Goal: Task Accomplishment & Management: Use online tool/utility

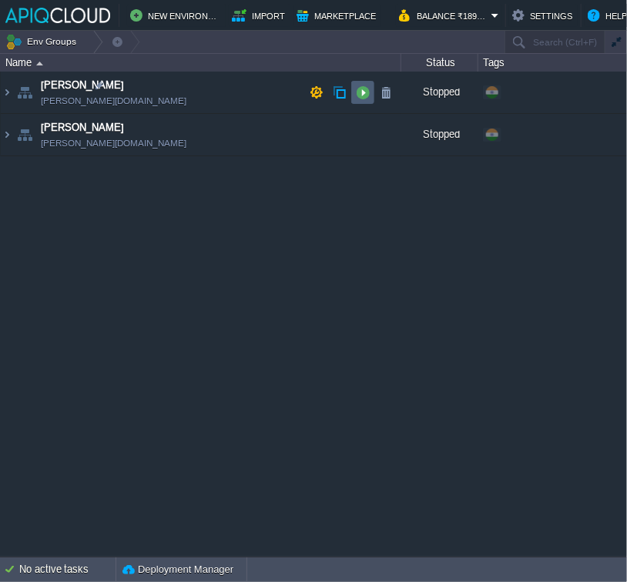
click at [362, 88] on button "button" at bounding box center [363, 92] width 14 height 14
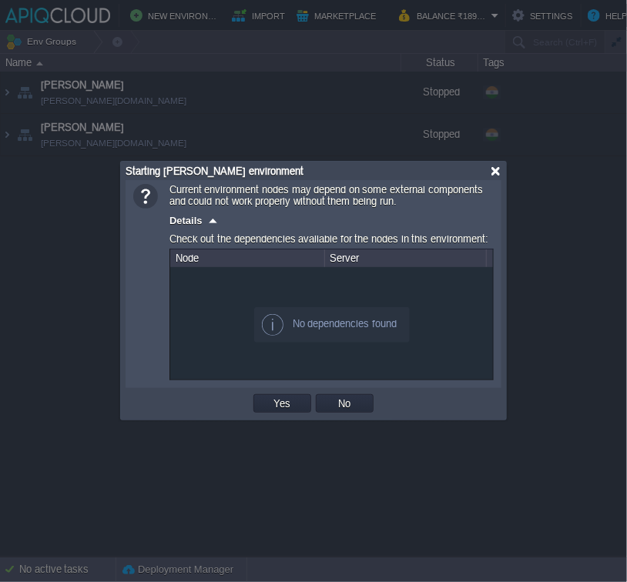
click at [493, 175] on div at bounding box center [496, 172] width 12 height 12
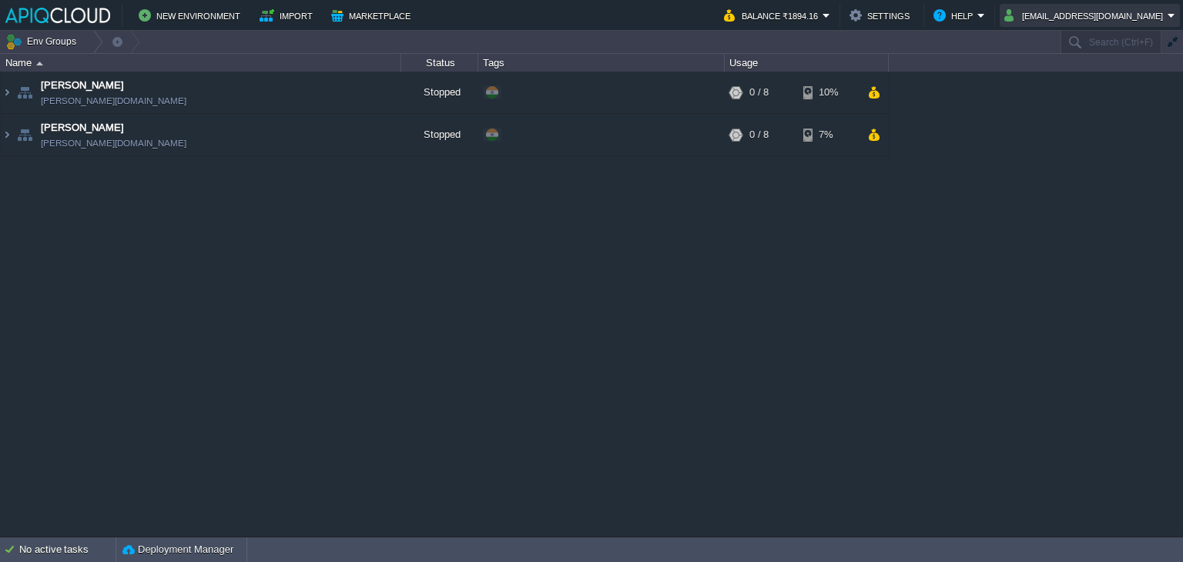
click at [626, 15] on button "[EMAIL_ADDRESS][DOMAIN_NAME]" at bounding box center [1085, 15] width 163 height 18
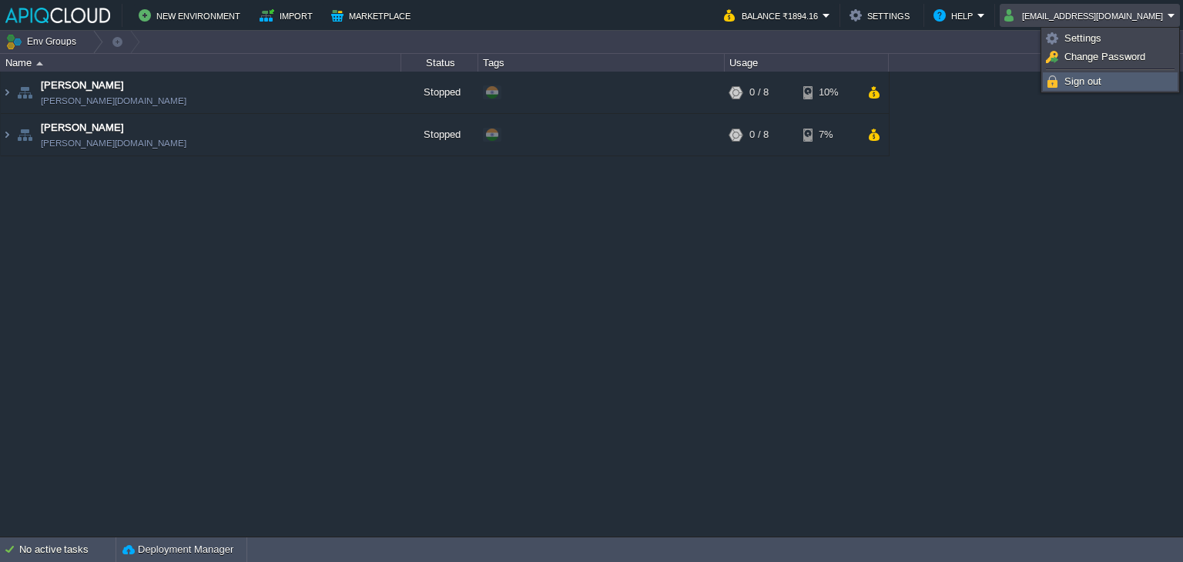
click at [626, 77] on span "Sign out" at bounding box center [1082, 81] width 37 height 12
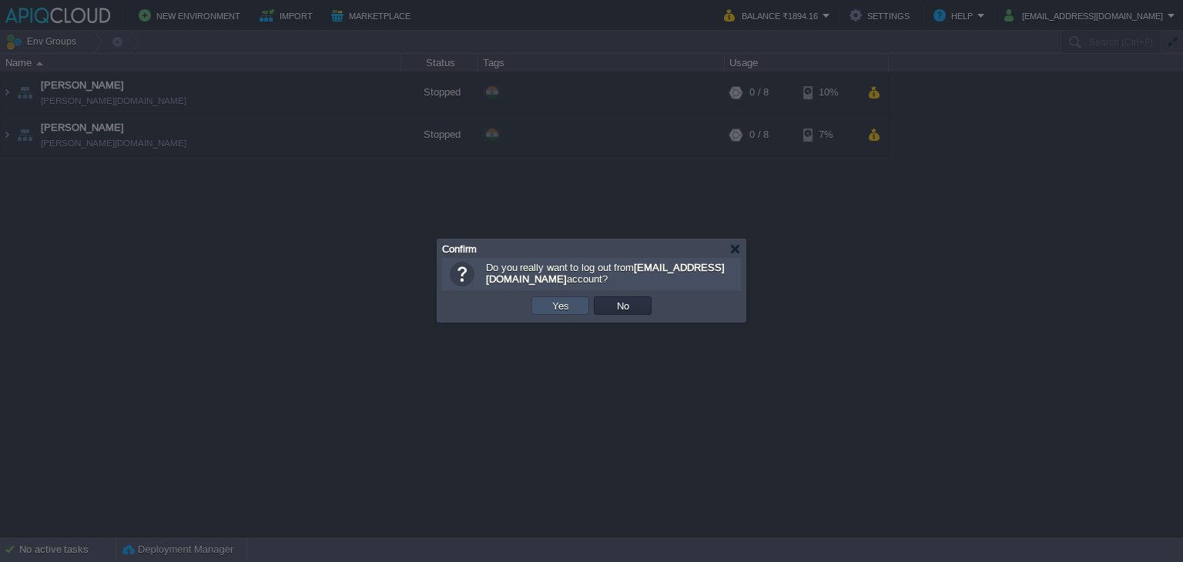
click at [557, 303] on button "Yes" at bounding box center [561, 306] width 26 height 14
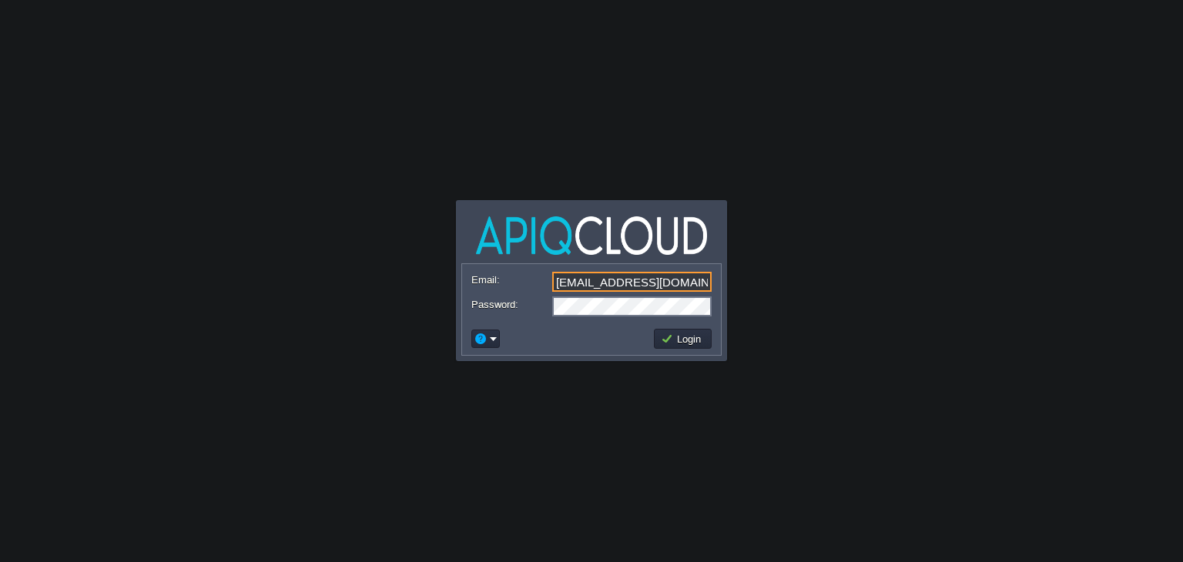
click at [575, 285] on input "[EMAIL_ADDRESS][DOMAIN_NAME]" at bounding box center [631, 282] width 159 height 20
type input "[EMAIL_ADDRESS][DOMAIN_NAME]"
click at [690, 330] on td "Login" at bounding box center [683, 339] width 58 height 20
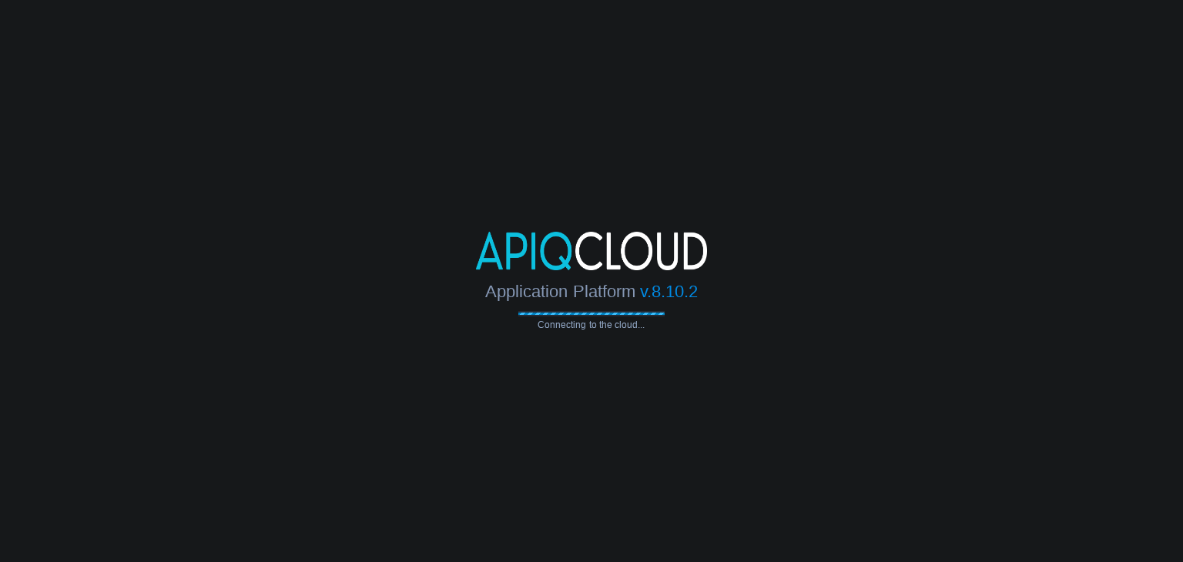
click at [816, 417] on body "Application Platform v.8.10.2 Connecting to the cloud... Email: [EMAIL_ADDRESS]…" at bounding box center [591, 281] width 1183 height 562
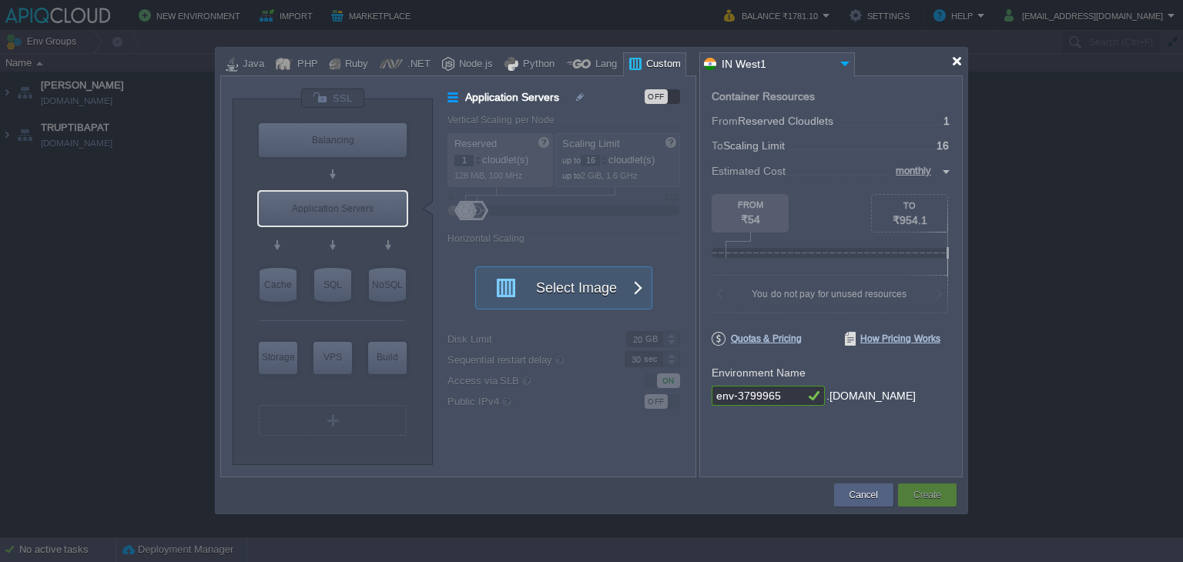
click at [956, 65] on div at bounding box center [957, 61] width 12 height 12
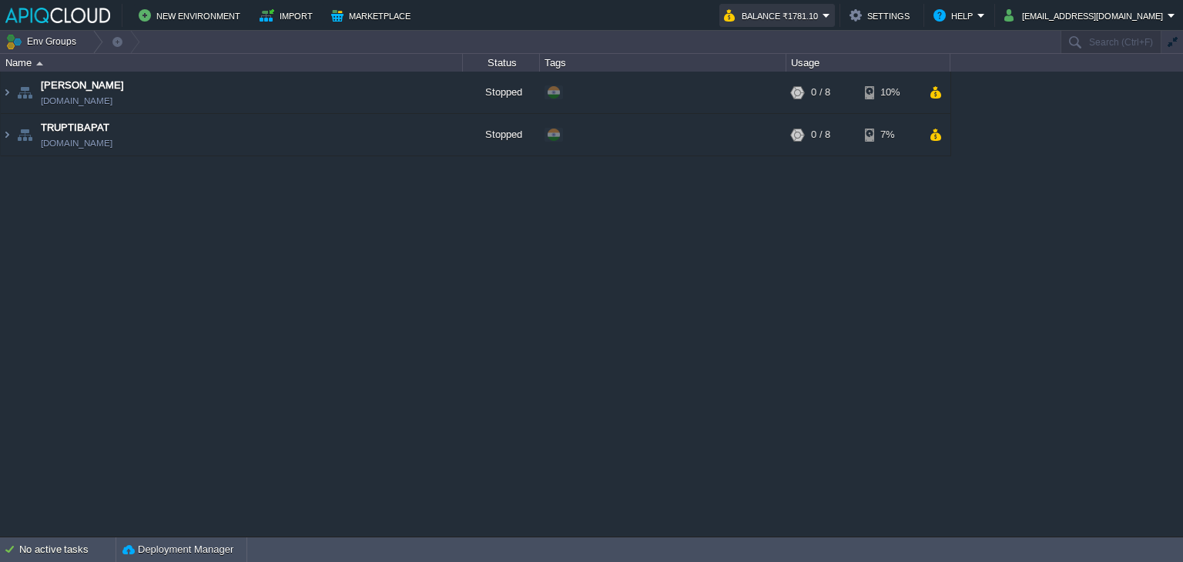
click at [822, 14] on button "Balance ₹1781.10" at bounding box center [773, 15] width 99 height 18
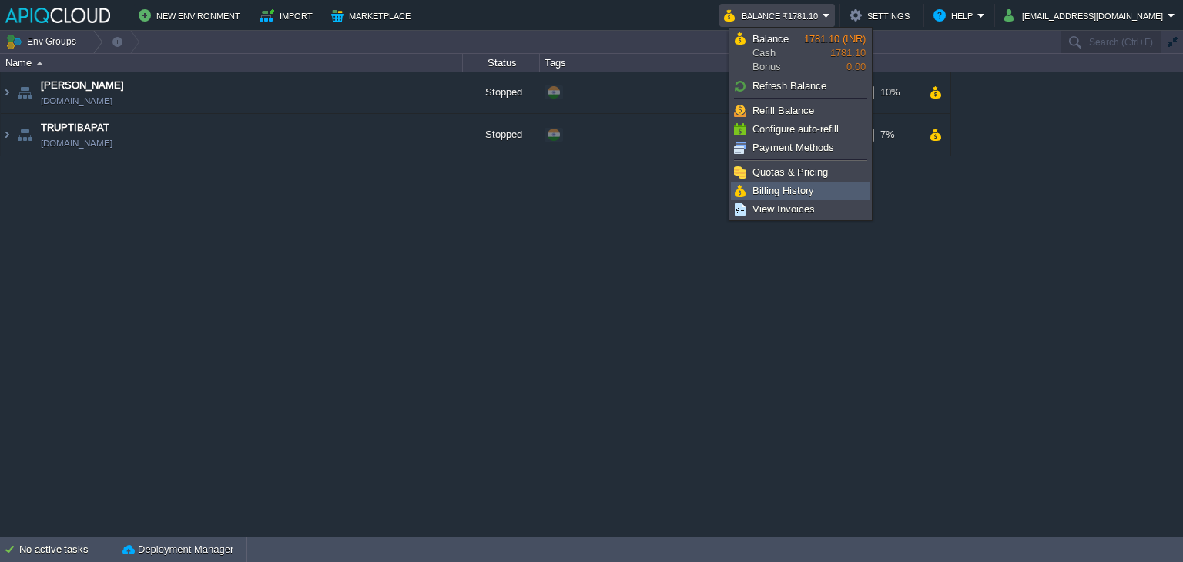
click at [793, 189] on span "Billing History" at bounding box center [783, 191] width 62 height 12
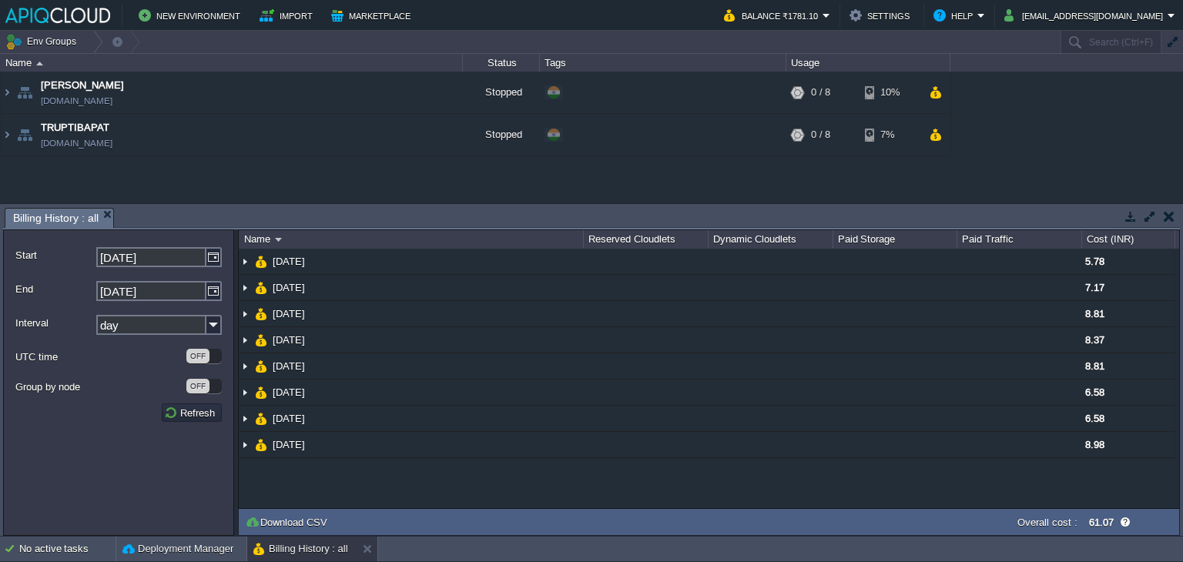
click at [1164, 216] on button "button" at bounding box center [1169, 216] width 11 height 14
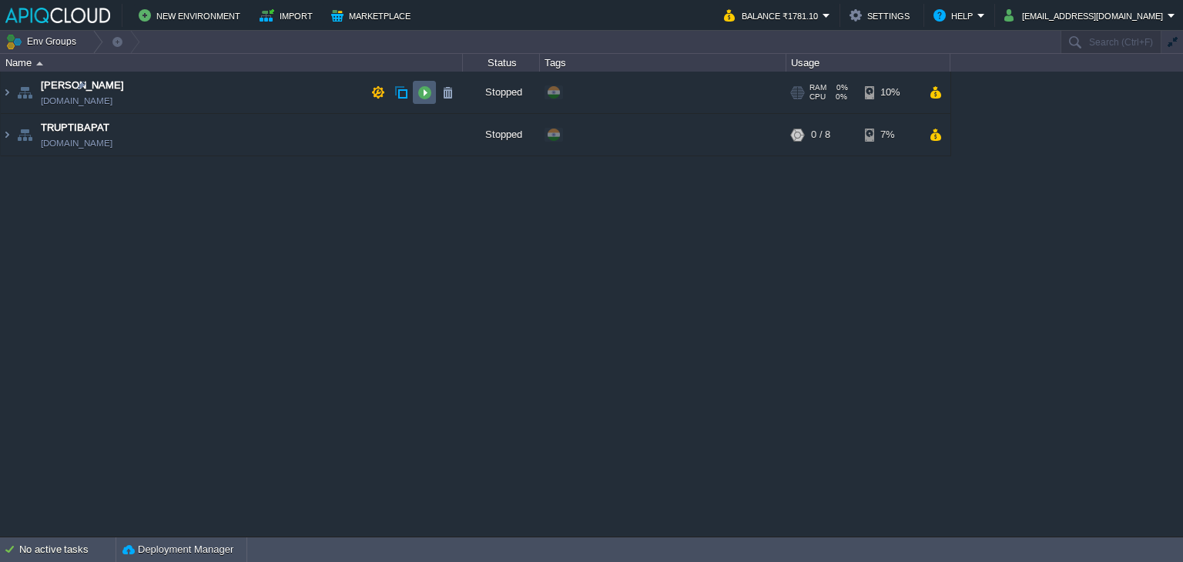
click at [430, 92] on button "button" at bounding box center [424, 92] width 14 height 14
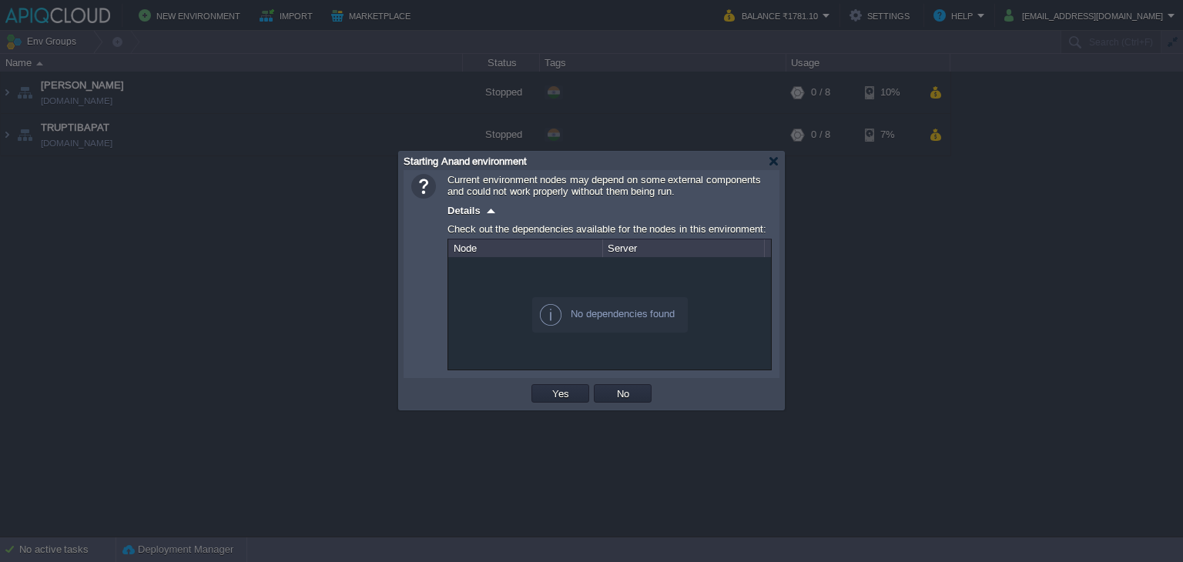
click at [556, 384] on td "Yes" at bounding box center [560, 393] width 62 height 23
click at [556, 395] on button "Yes" at bounding box center [561, 394] width 26 height 14
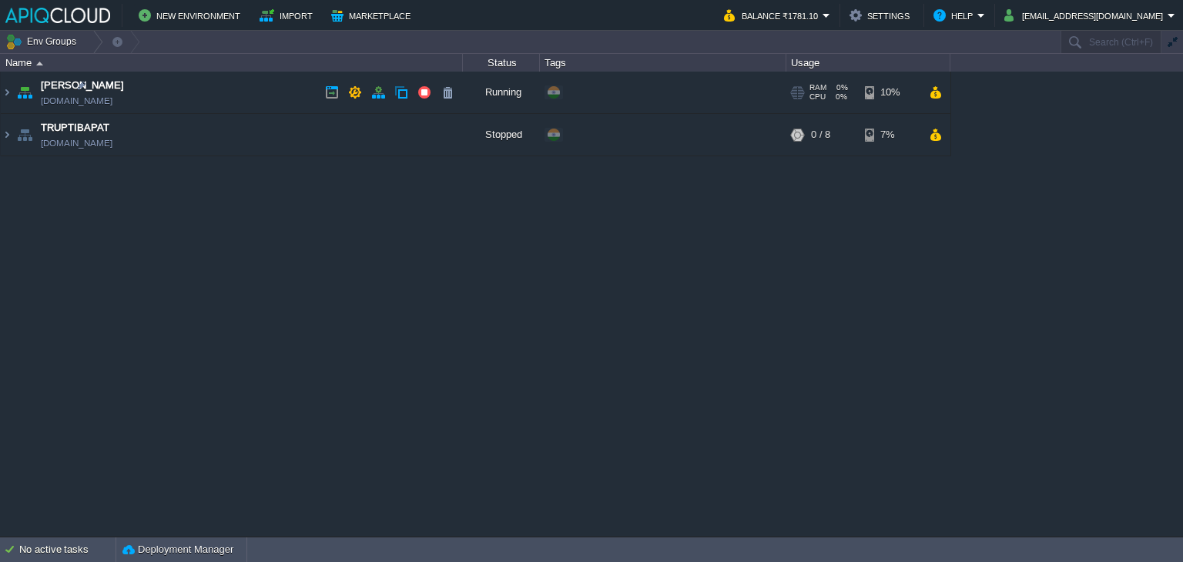
click at [202, 96] on td "Anand [DOMAIN_NAME]" at bounding box center [232, 93] width 462 height 42
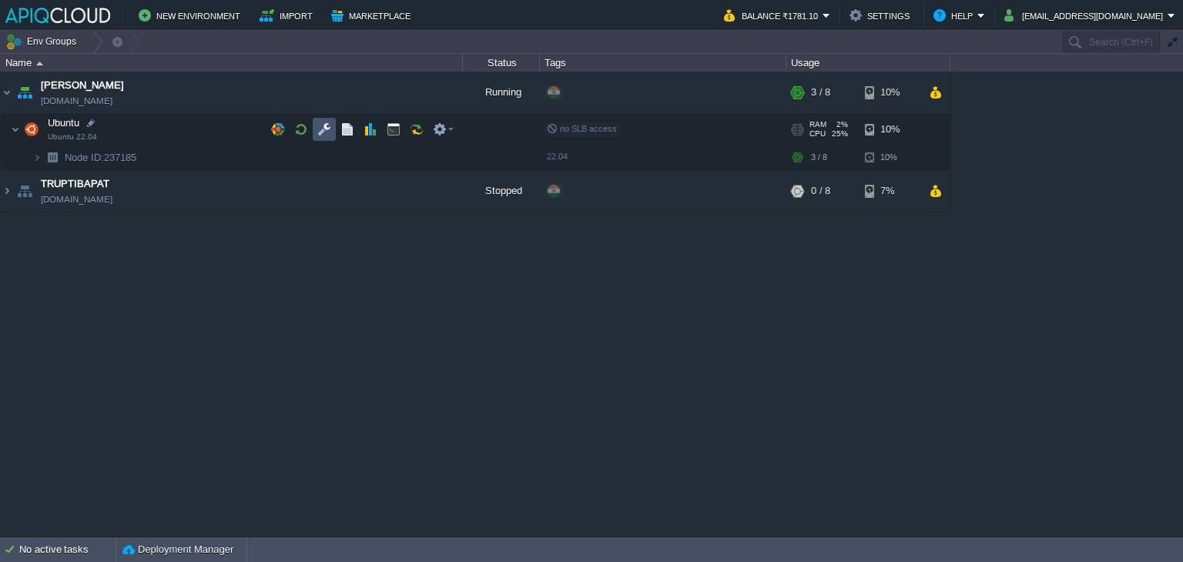
click at [323, 129] on button "button" at bounding box center [324, 129] width 14 height 14
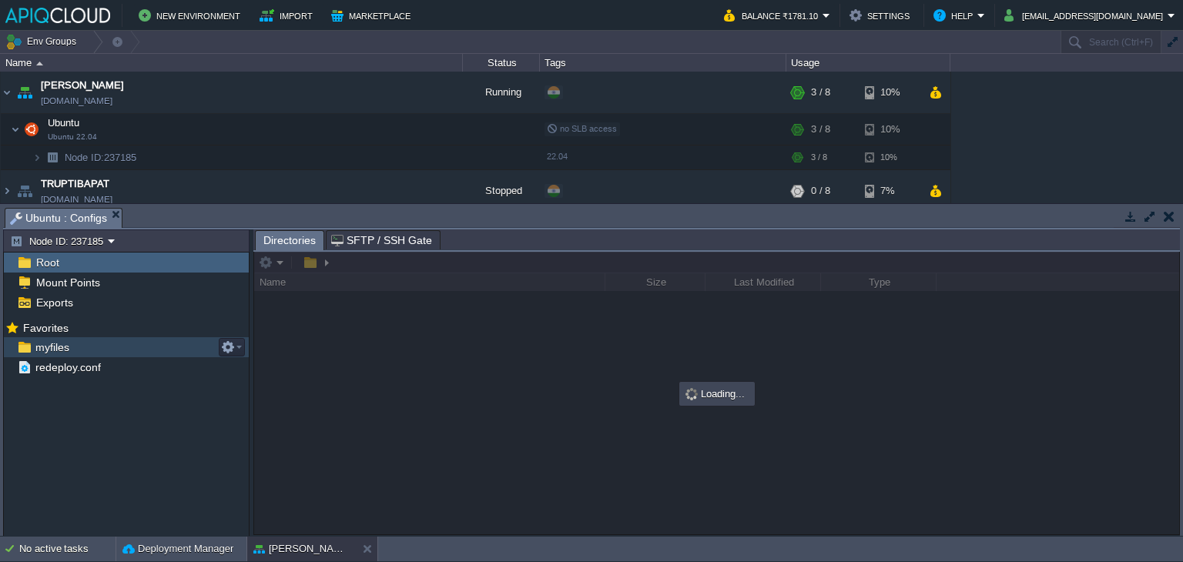
click at [49, 348] on span "myfiles" at bounding box center [51, 347] width 39 height 14
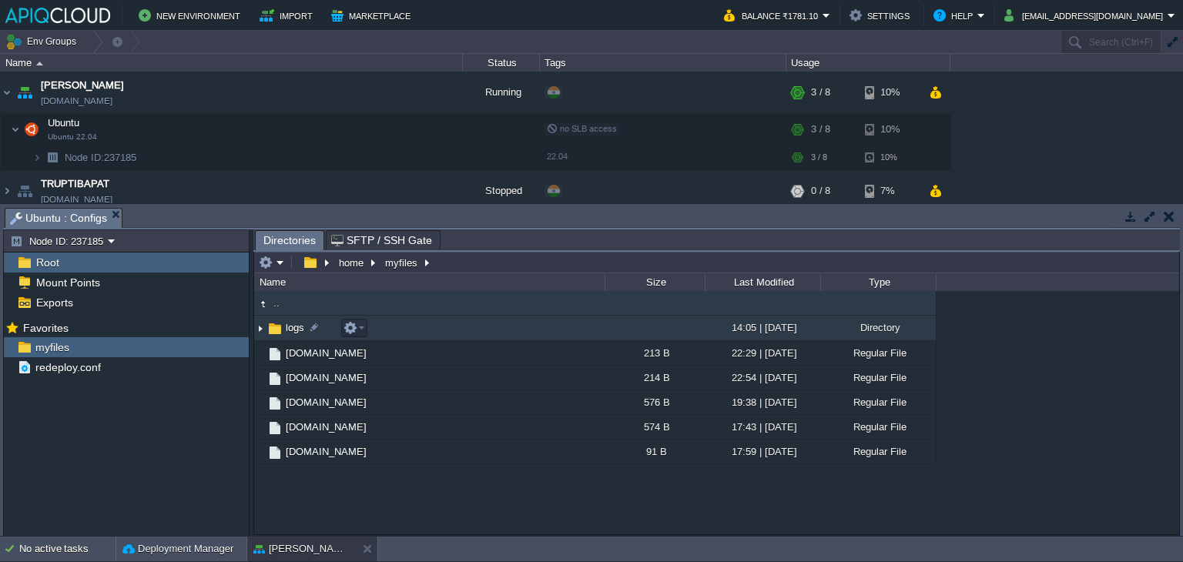
click at [259, 327] on img at bounding box center [260, 329] width 12 height 24
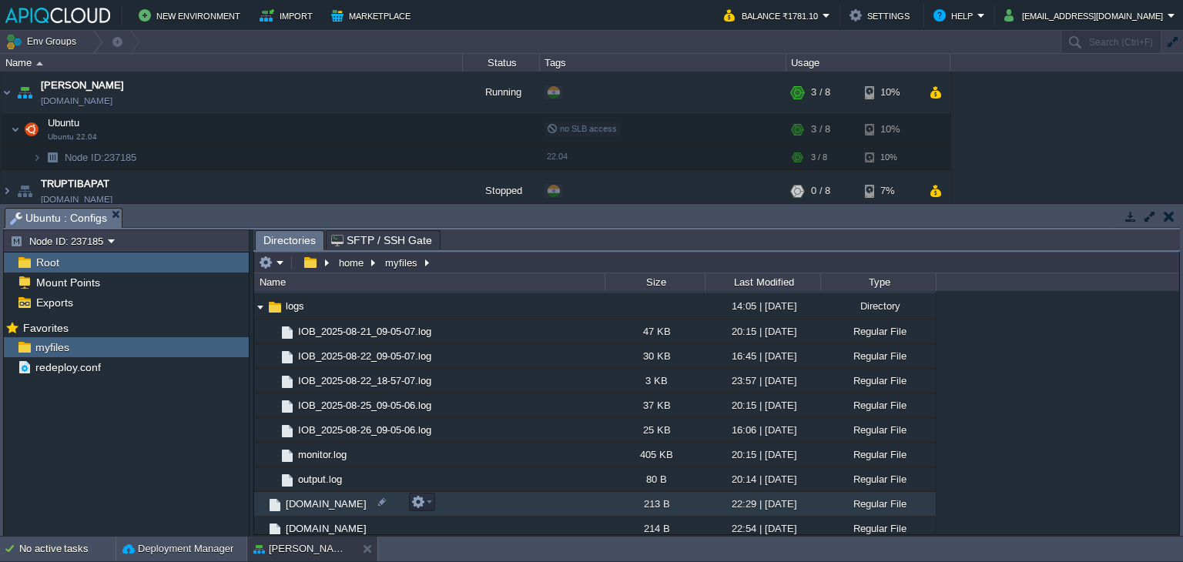
scroll to position [77, 0]
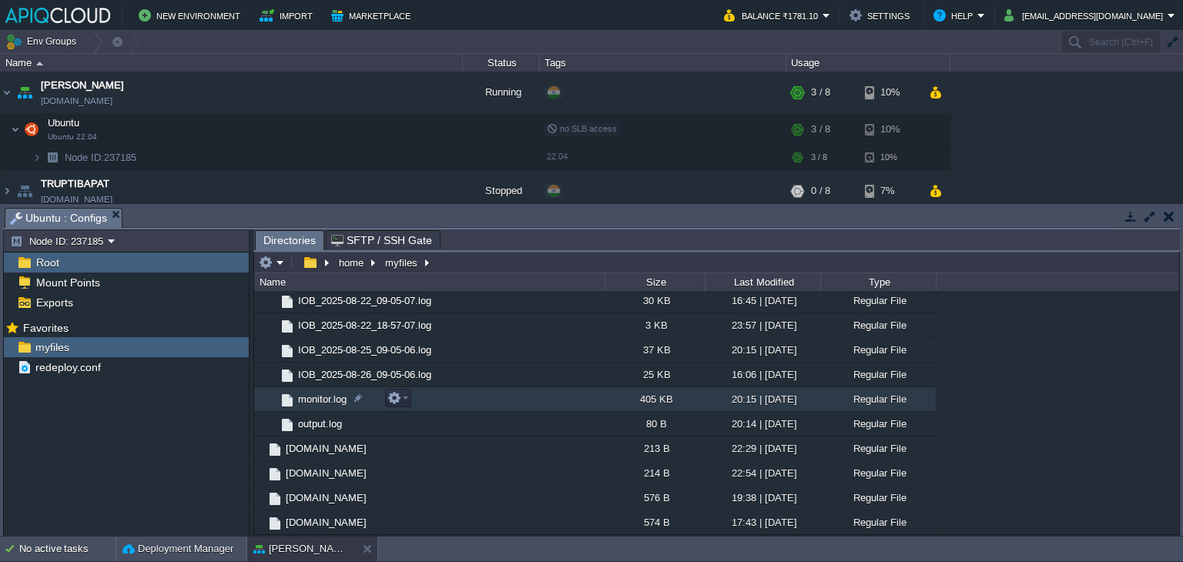
click at [319, 397] on span "monitor.log" at bounding box center [322, 399] width 53 height 13
click at [275, 242] on span "Directories" at bounding box center [289, 240] width 52 height 19
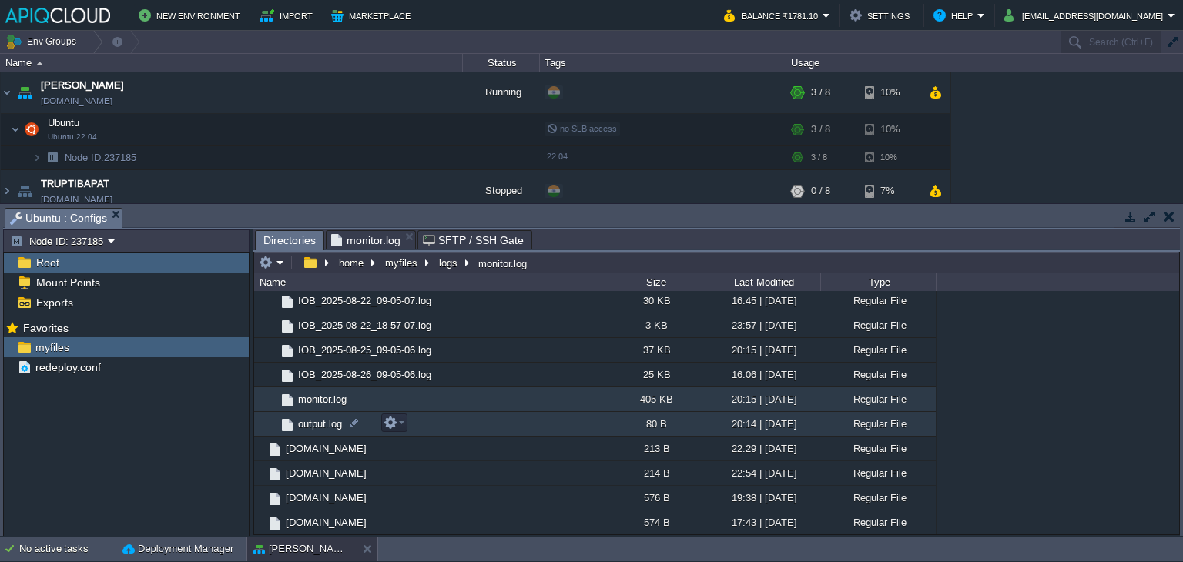
click at [317, 419] on span "output.log" at bounding box center [320, 423] width 49 height 13
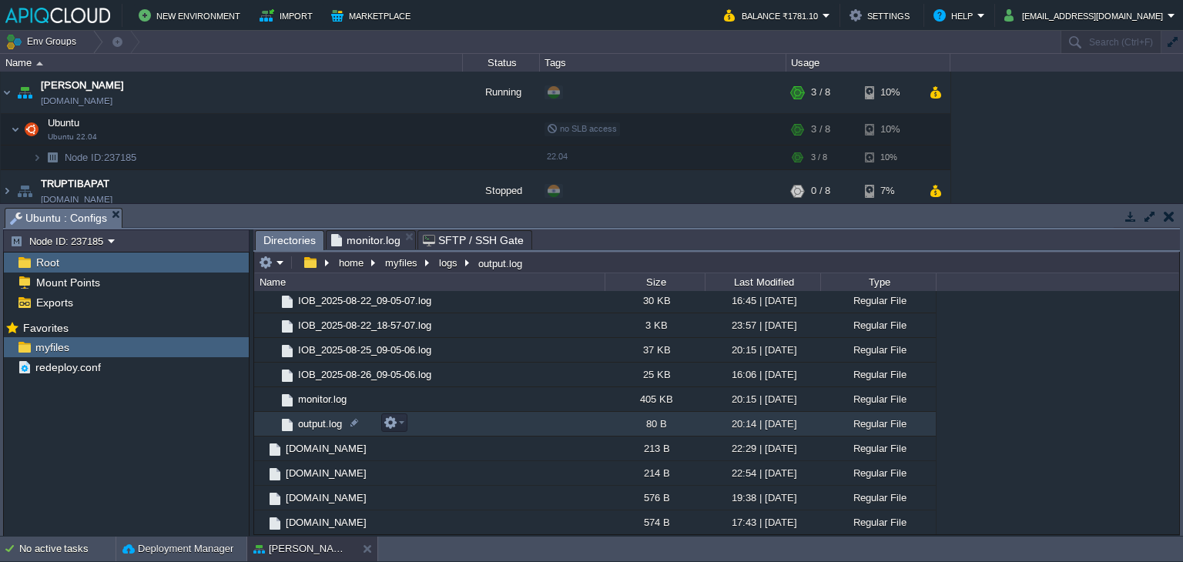
click at [317, 419] on span "output.log" at bounding box center [320, 423] width 49 height 13
click at [320, 423] on span "output.log" at bounding box center [320, 423] width 49 height 13
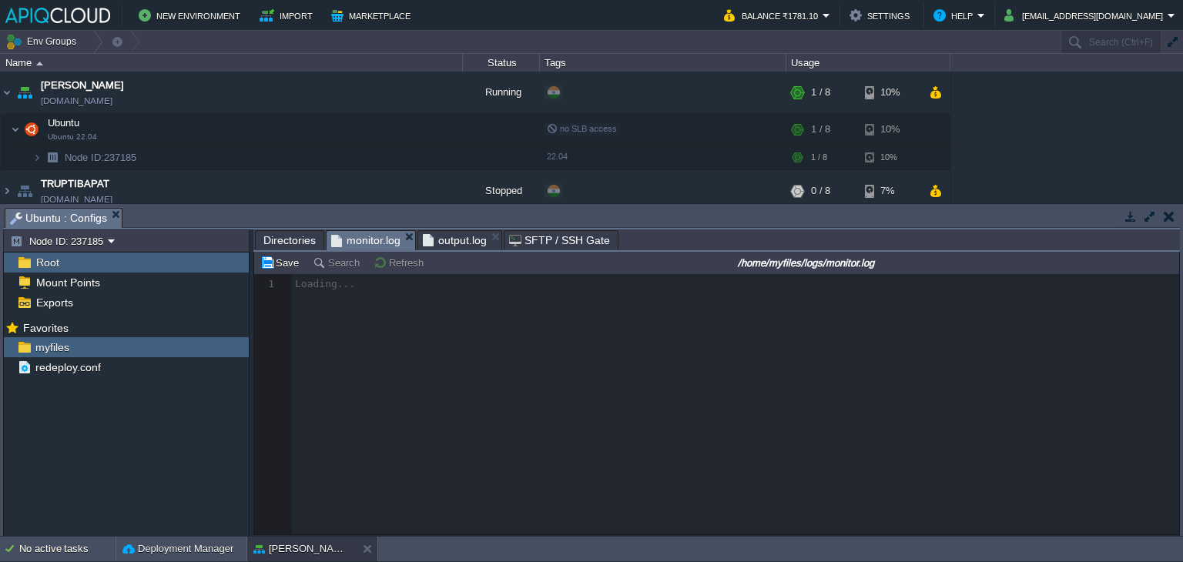
click at [365, 246] on span "monitor.log" at bounding box center [365, 240] width 69 height 19
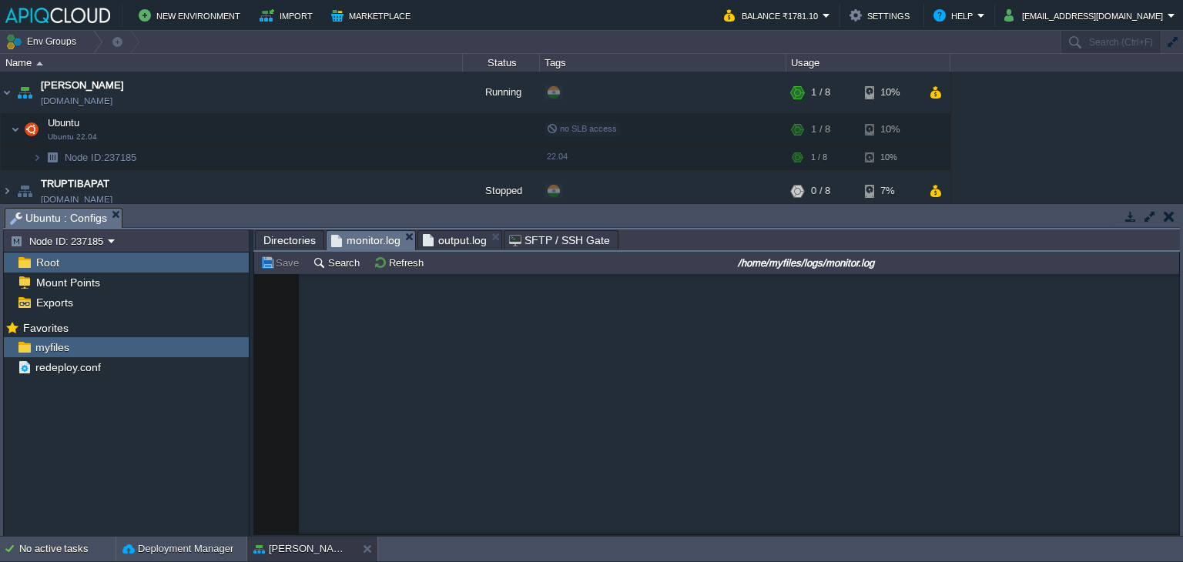
scroll to position [0, 0]
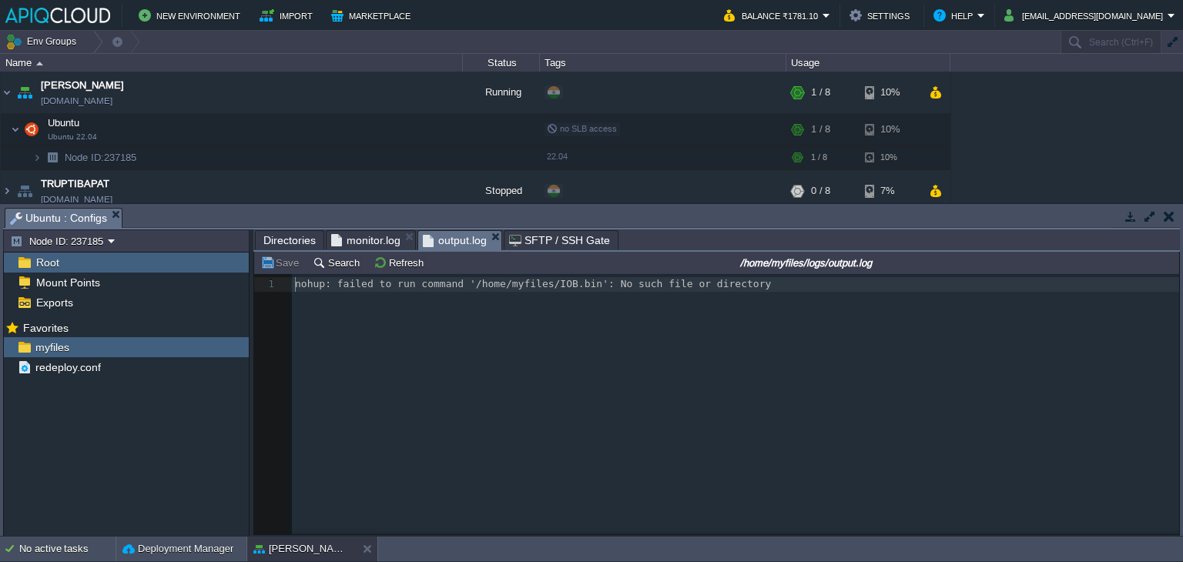
click at [453, 243] on span "output.log" at bounding box center [455, 240] width 64 height 19
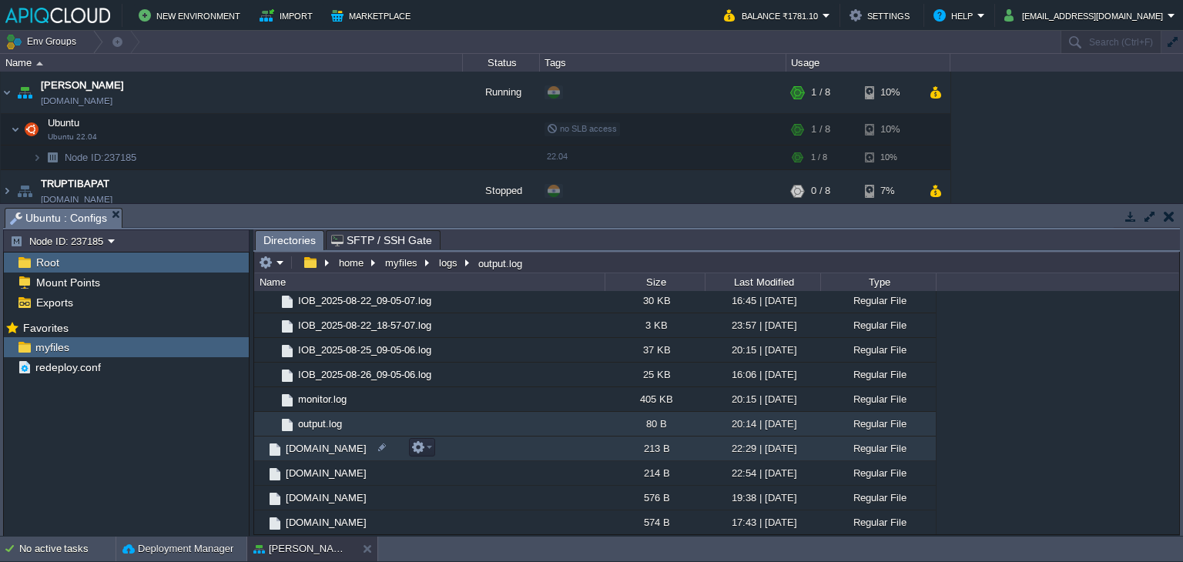
click at [329, 447] on span "[DOMAIN_NAME]" at bounding box center [325, 448] width 85 height 13
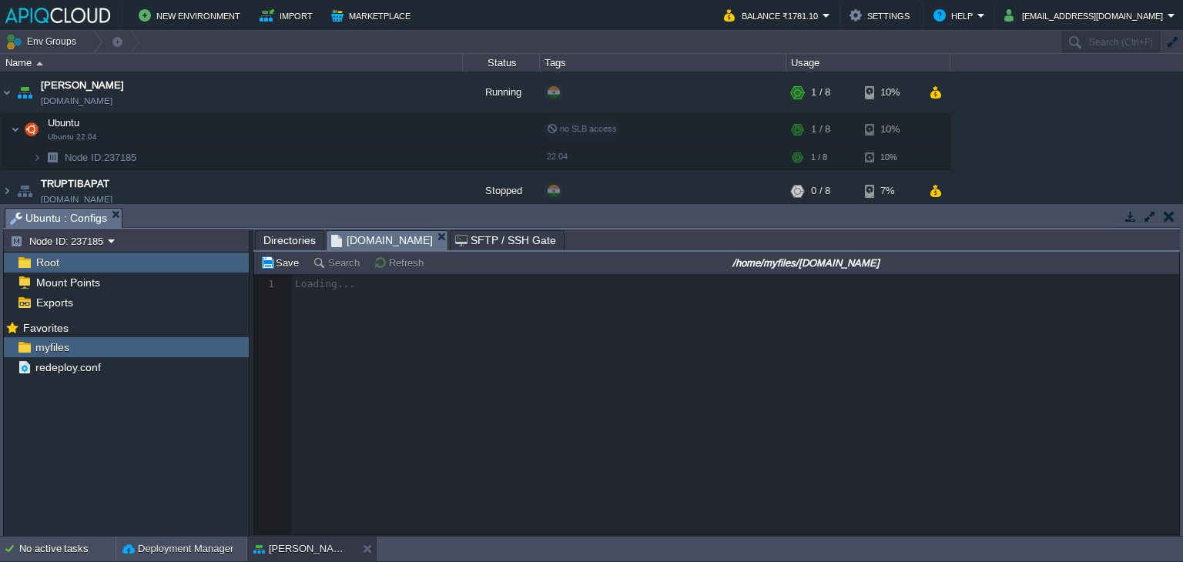
click at [283, 239] on span "Directories" at bounding box center [289, 240] width 52 height 18
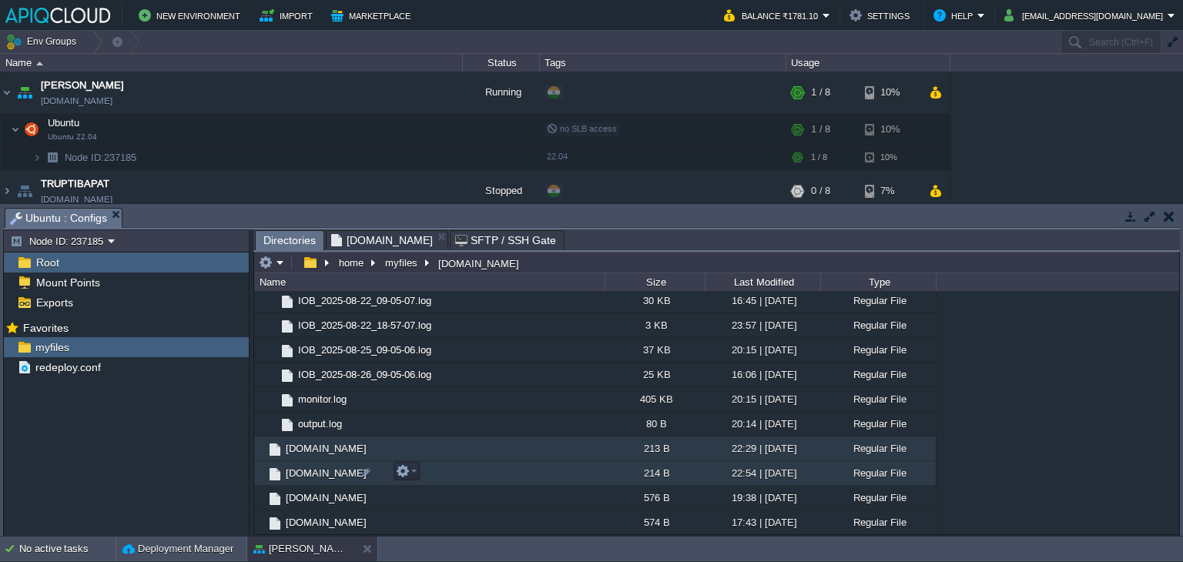
click at [326, 469] on span "[DOMAIN_NAME]" at bounding box center [325, 473] width 85 height 13
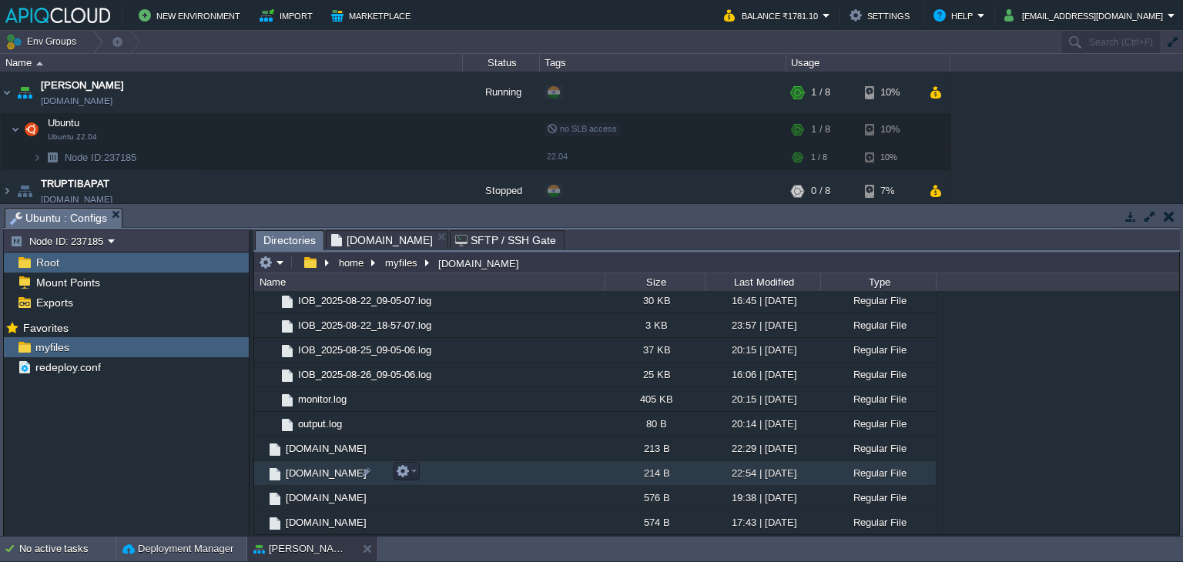
click at [326, 469] on span "[DOMAIN_NAME]" at bounding box center [325, 473] width 85 height 13
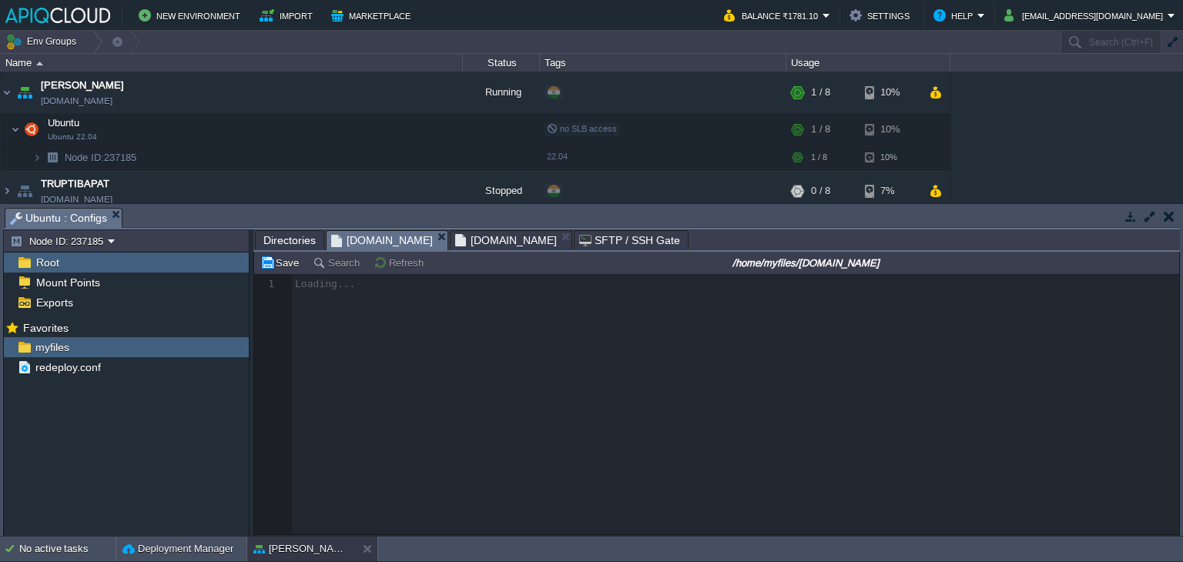
click at [386, 240] on span "[DOMAIN_NAME]" at bounding box center [382, 240] width 102 height 19
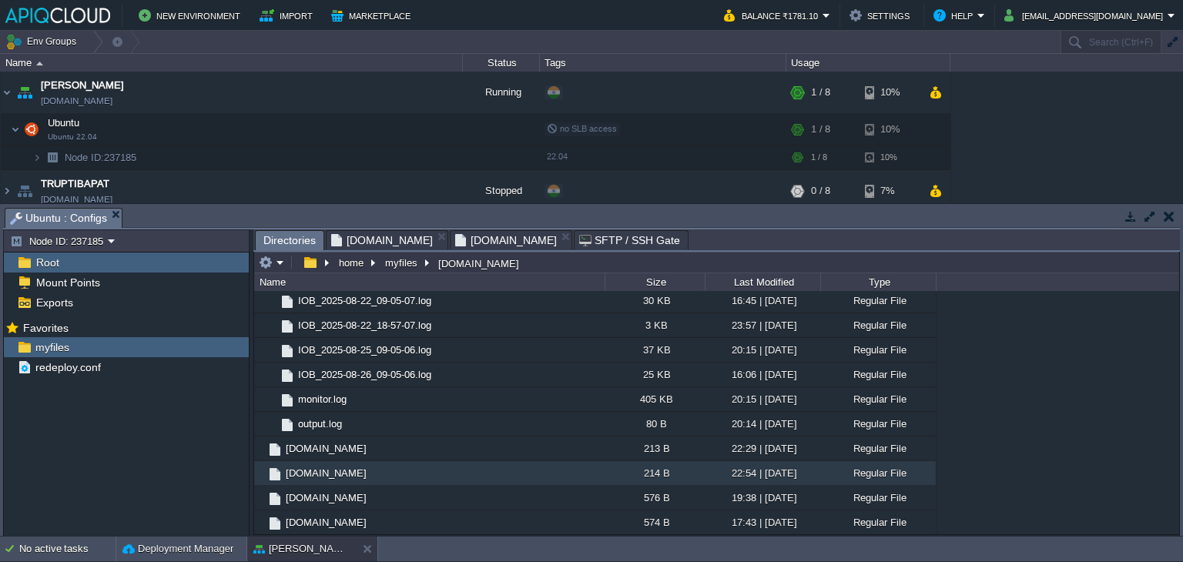
click at [303, 241] on span "Directories" at bounding box center [289, 240] width 52 height 19
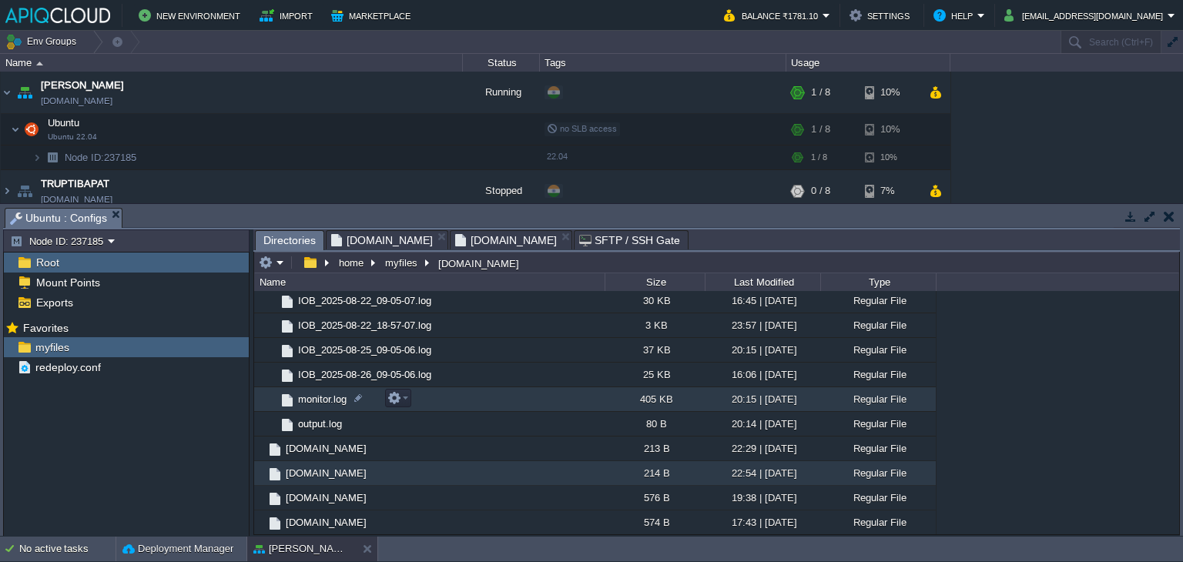
scroll to position [0, 0]
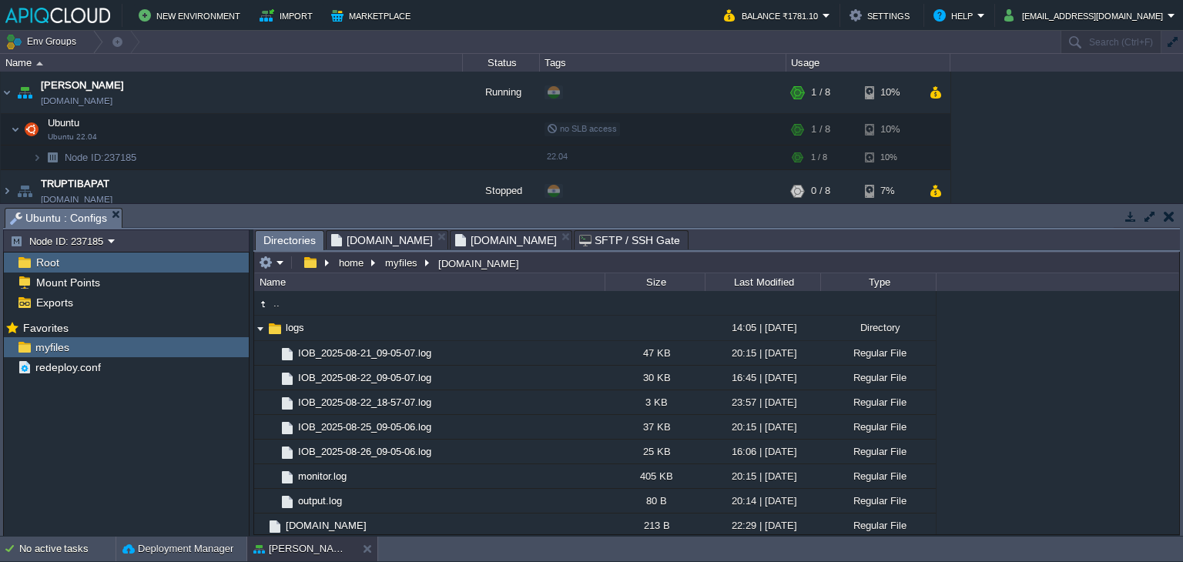
click at [391, 240] on span "[DOMAIN_NAME]" at bounding box center [382, 240] width 102 height 18
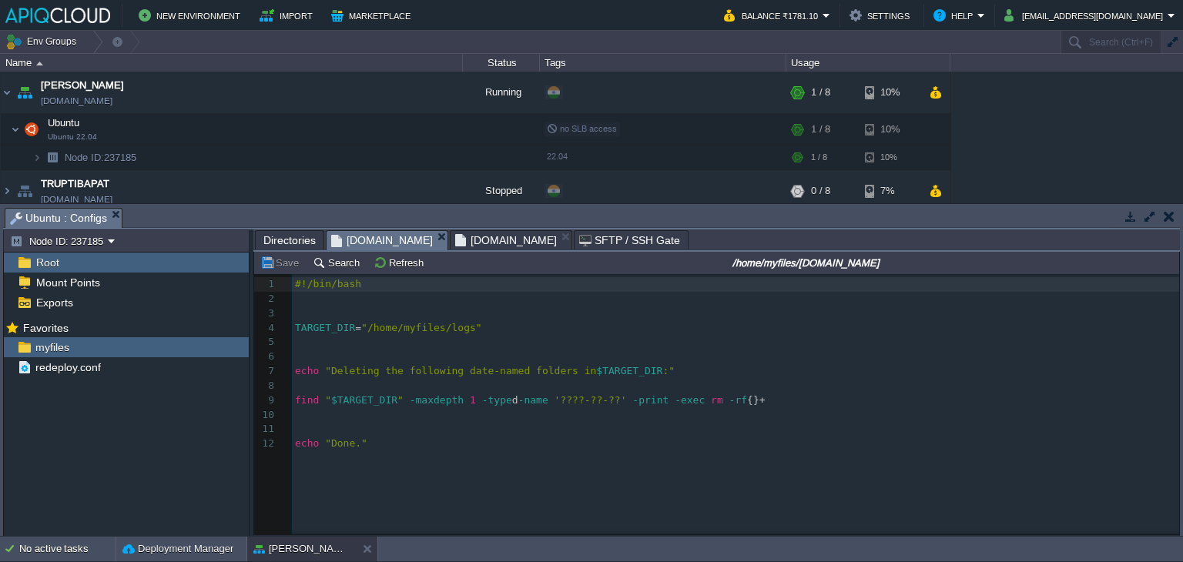
click at [508, 234] on span "[DOMAIN_NAME]" at bounding box center [506, 240] width 102 height 18
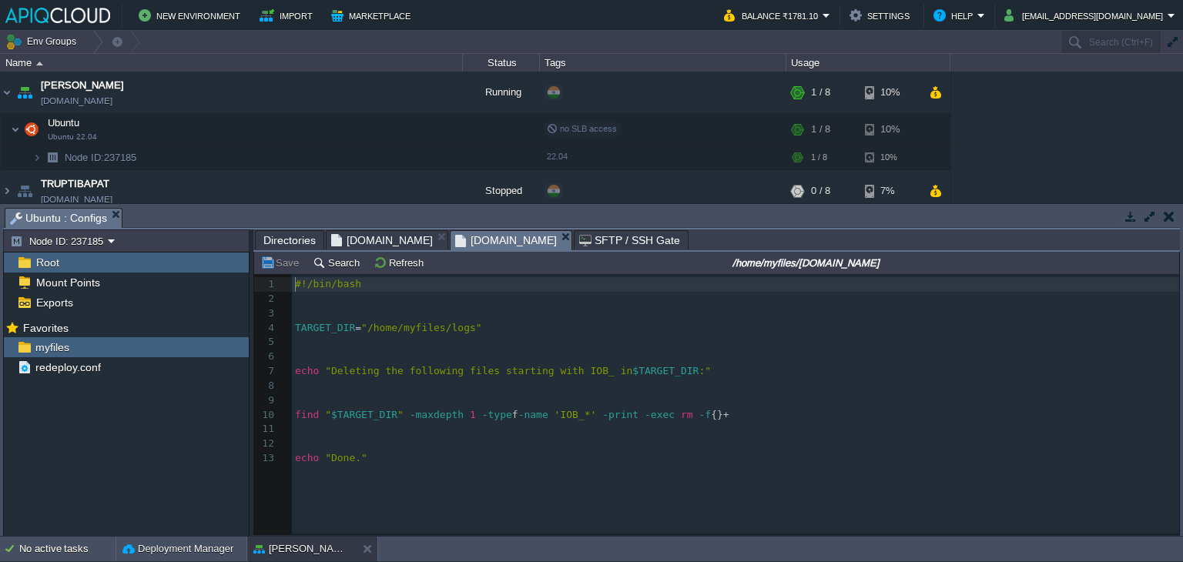
click at [349, 240] on span "[DOMAIN_NAME]" at bounding box center [382, 240] width 102 height 18
click at [519, 242] on span "[DOMAIN_NAME]" at bounding box center [506, 240] width 102 height 19
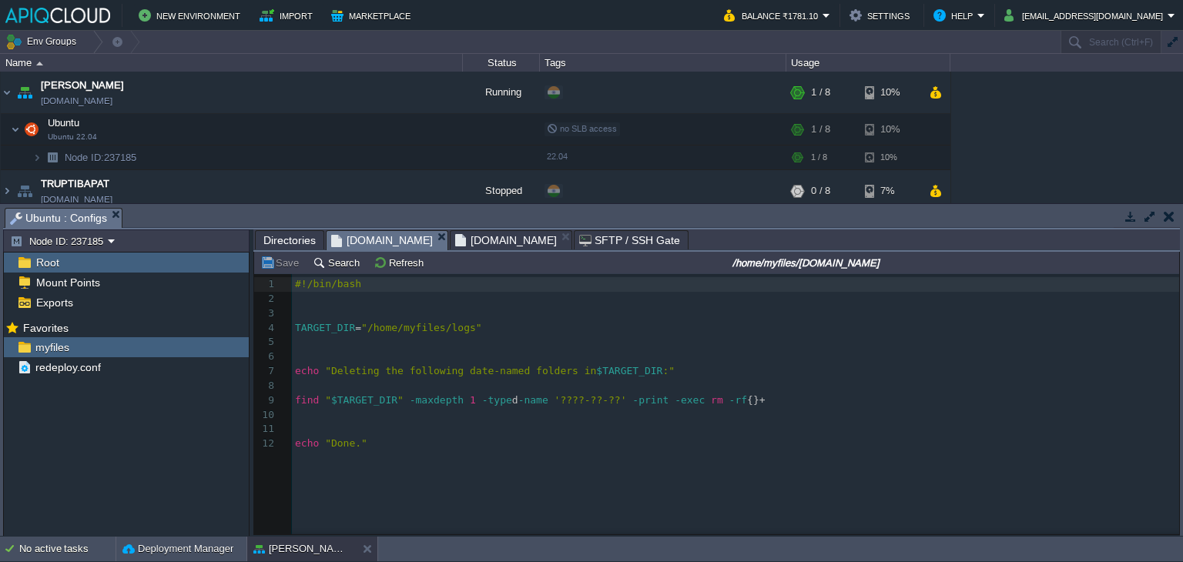
click at [380, 235] on span "[DOMAIN_NAME]" at bounding box center [382, 240] width 102 height 19
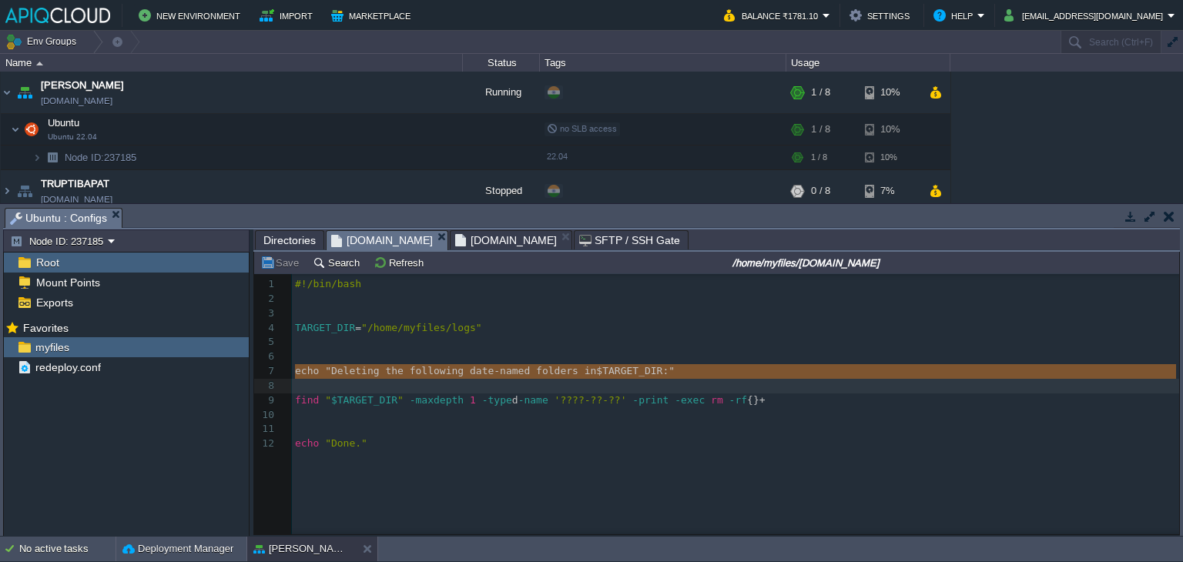
type textarea "echo "Deleting the following date-named folders in $TARGET_DIR:" find "$TARGET_…"
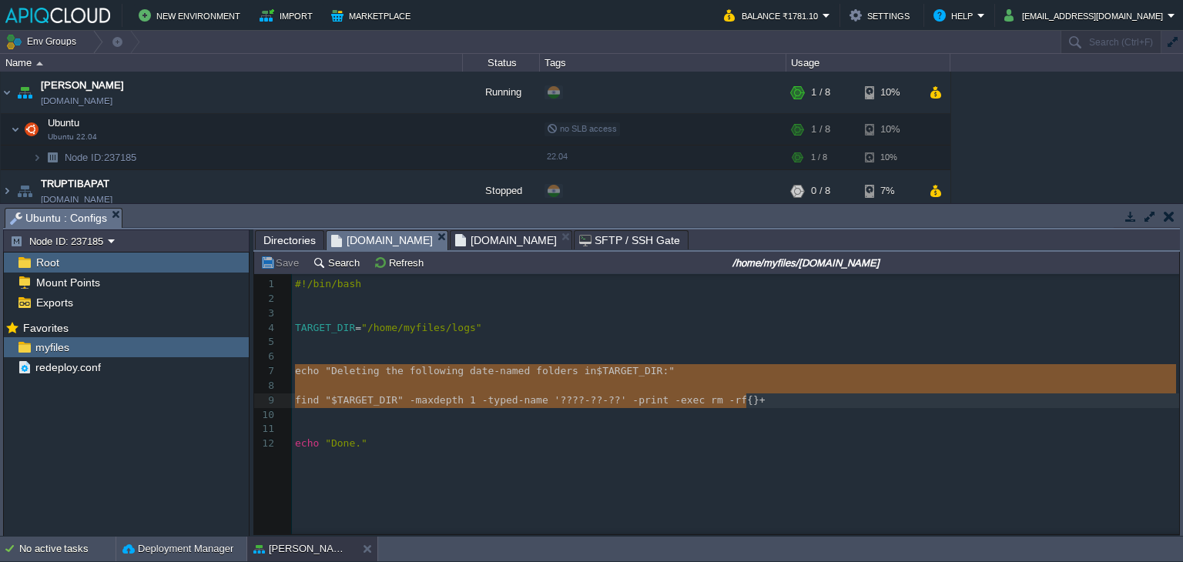
drag, startPoint x: 296, startPoint y: 370, endPoint x: 770, endPoint y: 401, distance: 475.4
click at [504, 238] on span "[DOMAIN_NAME]" at bounding box center [506, 240] width 102 height 18
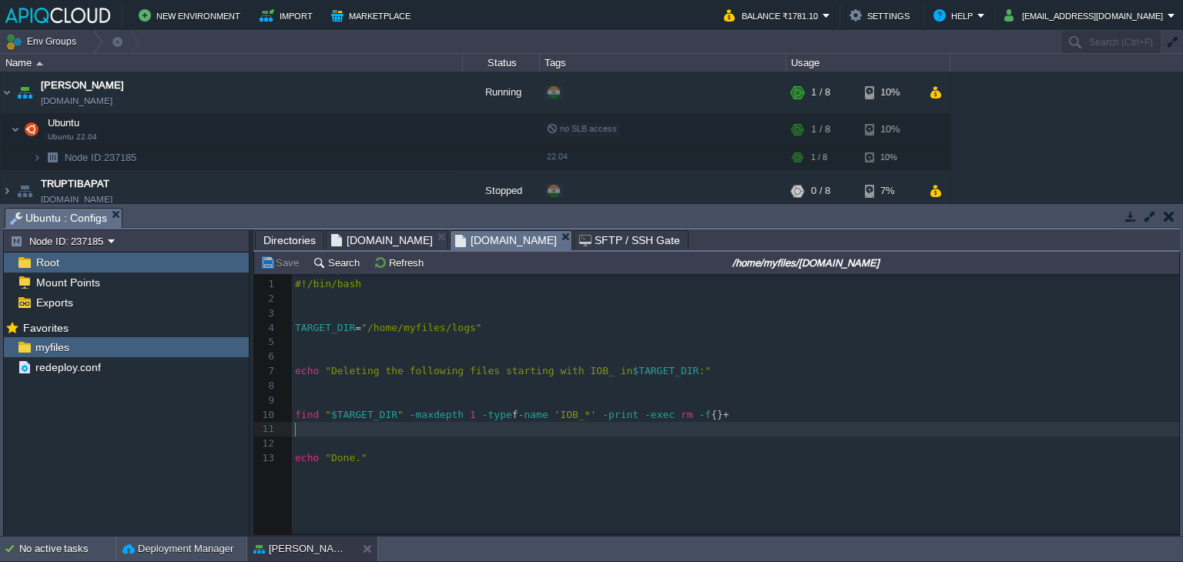
click at [299, 434] on div "13 1 #!/bin/bash 2 ​ 3 ​ 4 TARGET_DIR = "/home/myfiles/logs" 5 ​ 6 ​ 7 echo "De…" at bounding box center [738, 371] width 892 height 189
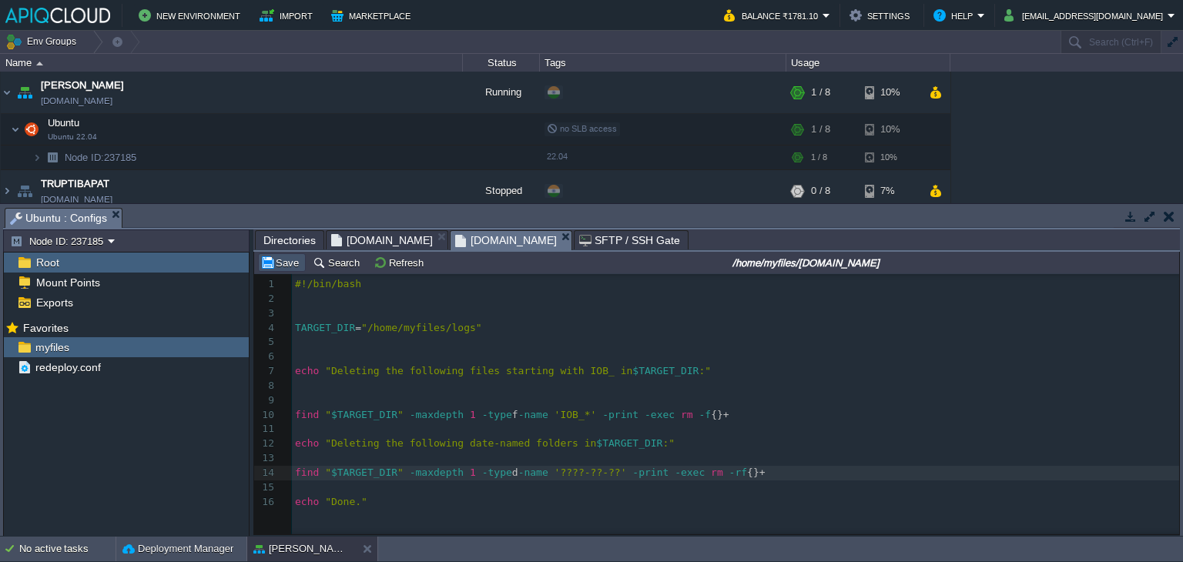
click at [288, 263] on button "Save" at bounding box center [281, 263] width 43 height 14
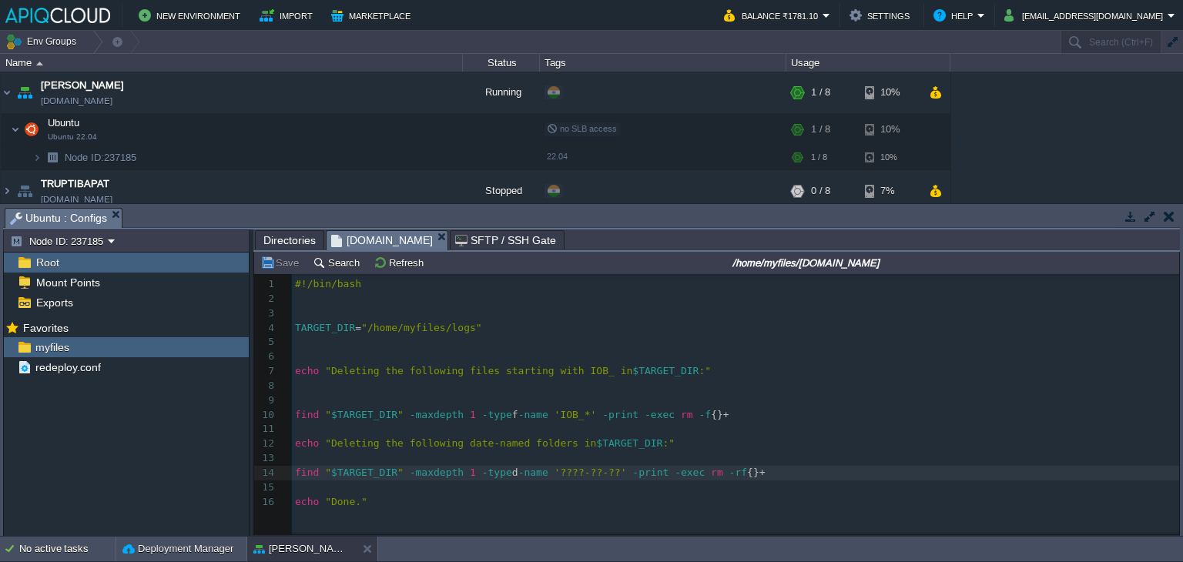
click at [291, 243] on span "Directories" at bounding box center [289, 240] width 52 height 18
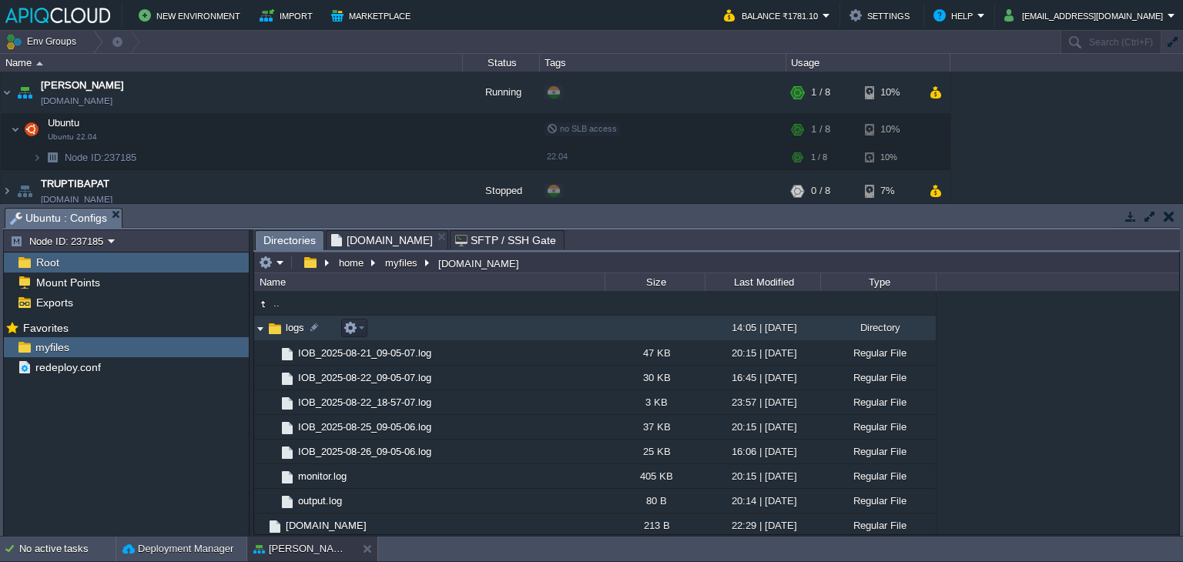
click at [262, 328] on img at bounding box center [260, 329] width 12 height 24
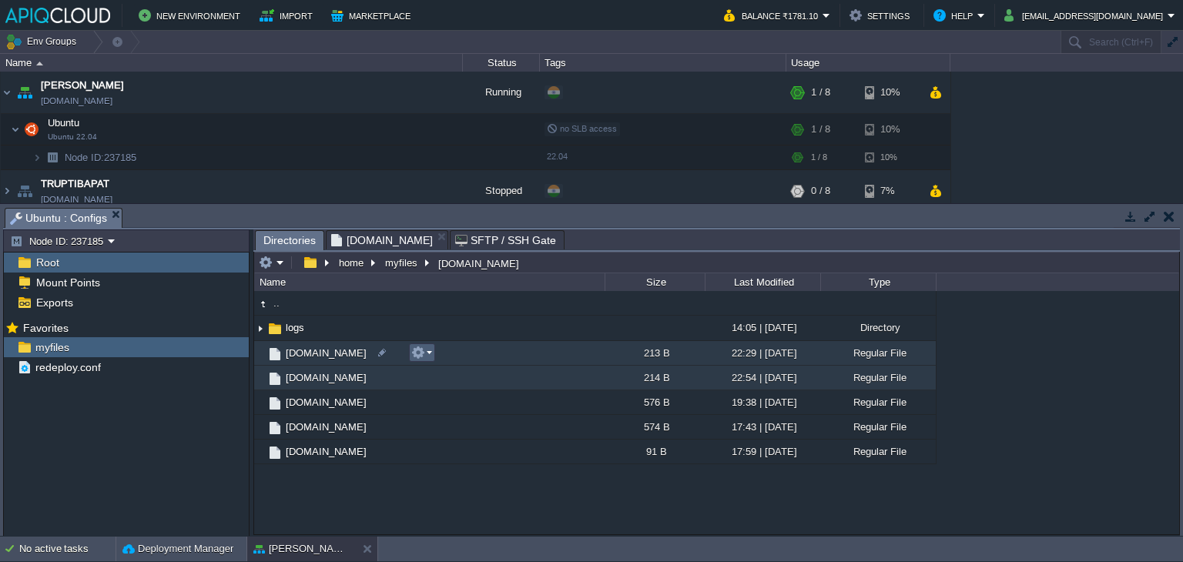
click at [428, 352] on em at bounding box center [421, 353] width 21 height 14
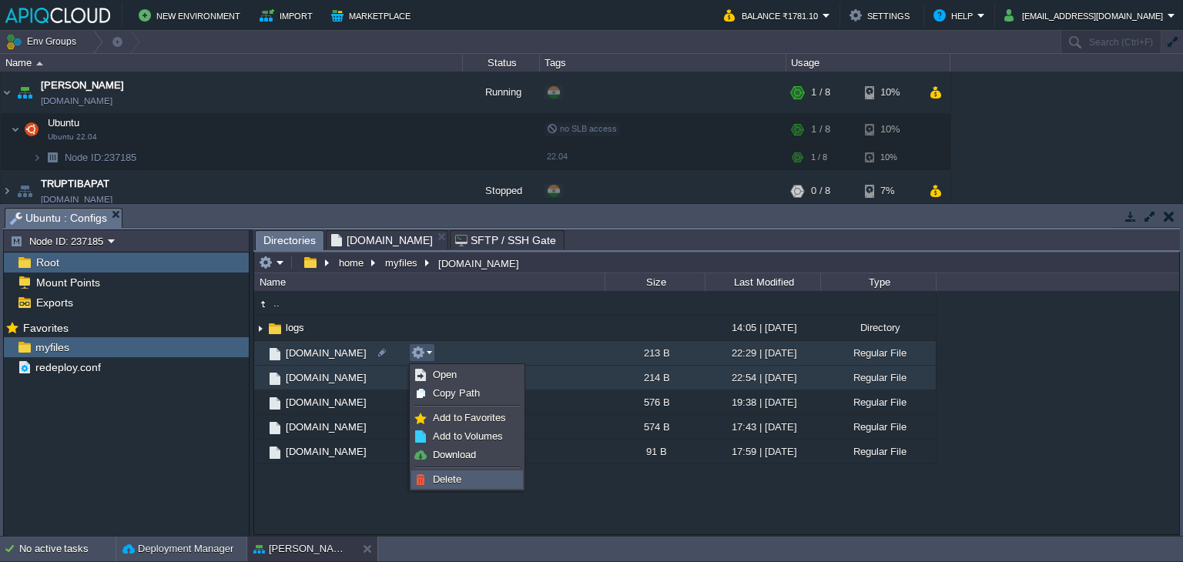
click at [455, 475] on span "Delete" at bounding box center [447, 480] width 28 height 12
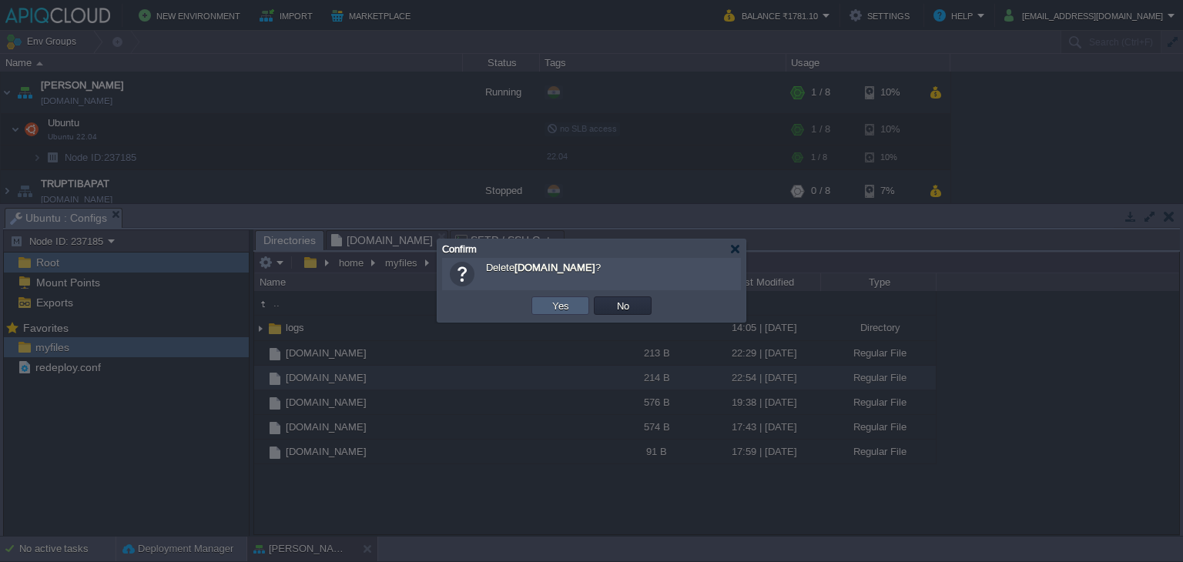
click at [537, 303] on td "Yes" at bounding box center [560, 305] width 58 height 18
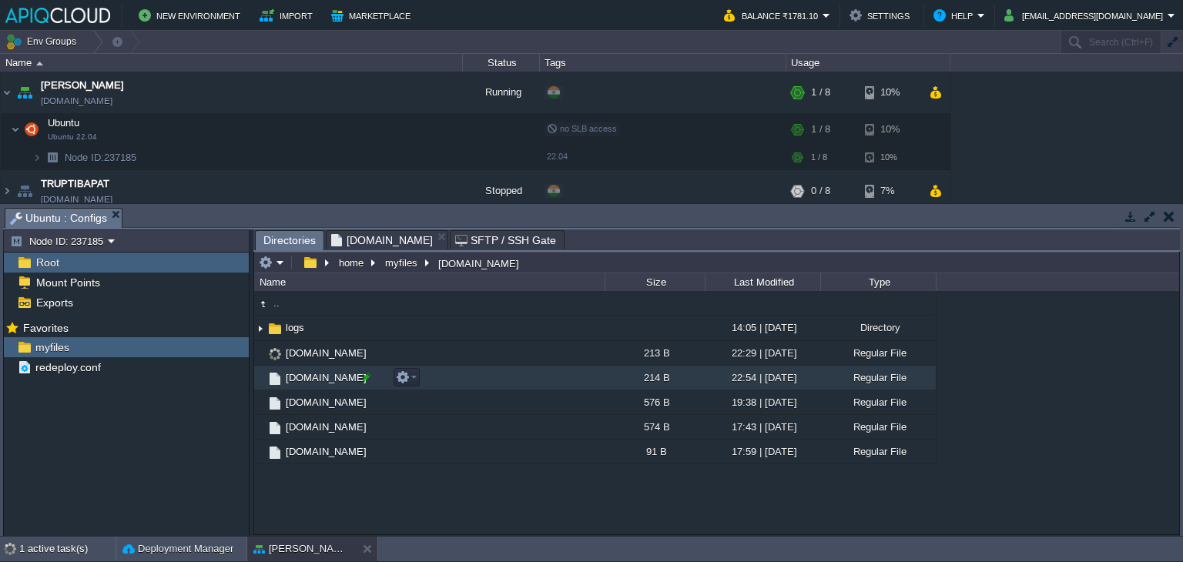
click at [367, 380] on div at bounding box center [367, 377] width 14 height 14
click at [343, 380] on input "[DOMAIN_NAME]" at bounding box center [443, 377] width 321 height 20
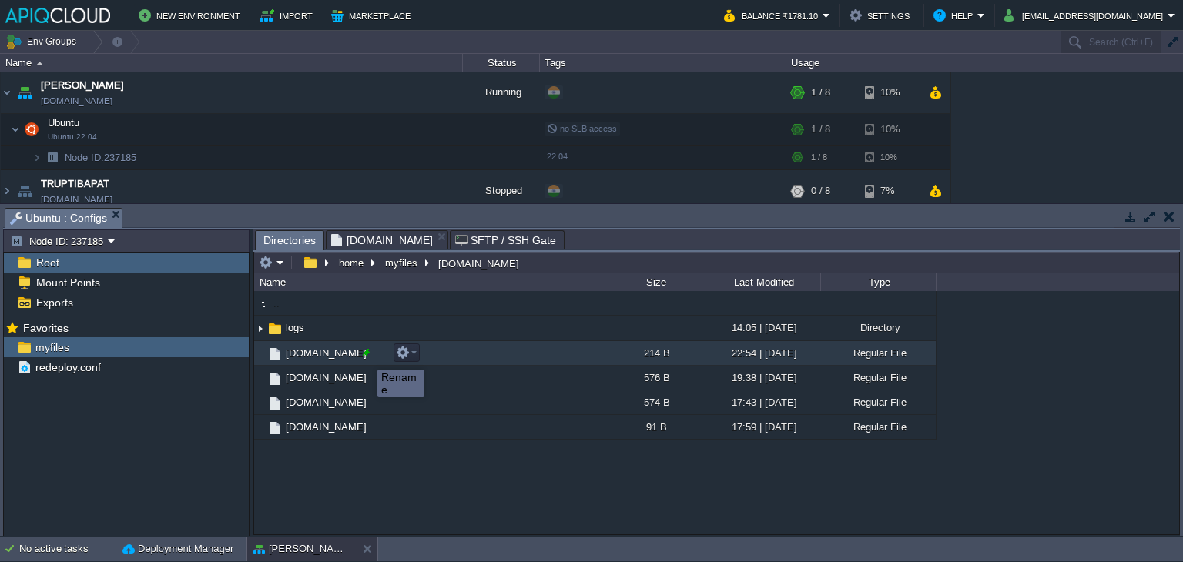
click at [366, 356] on div at bounding box center [367, 353] width 14 height 14
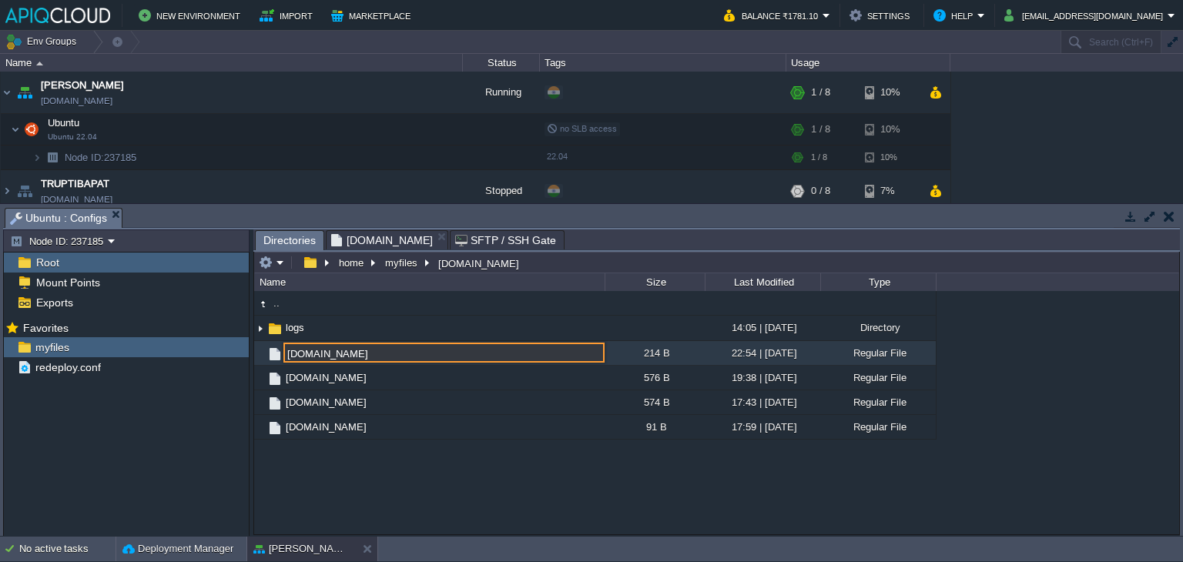
drag, startPoint x: 340, startPoint y: 356, endPoint x: 354, endPoint y: 353, distance: 14.8
click at [340, 355] on input "[DOMAIN_NAME]" at bounding box center [443, 353] width 321 height 20
type input "[DOMAIN_NAME]"
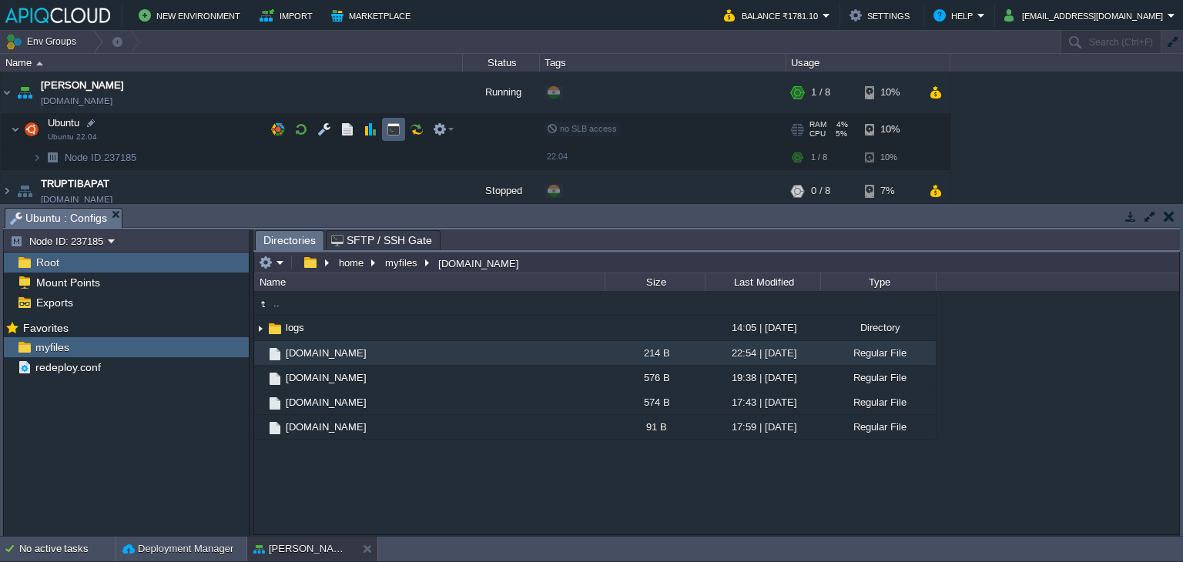
click at [391, 129] on button "button" at bounding box center [394, 129] width 14 height 14
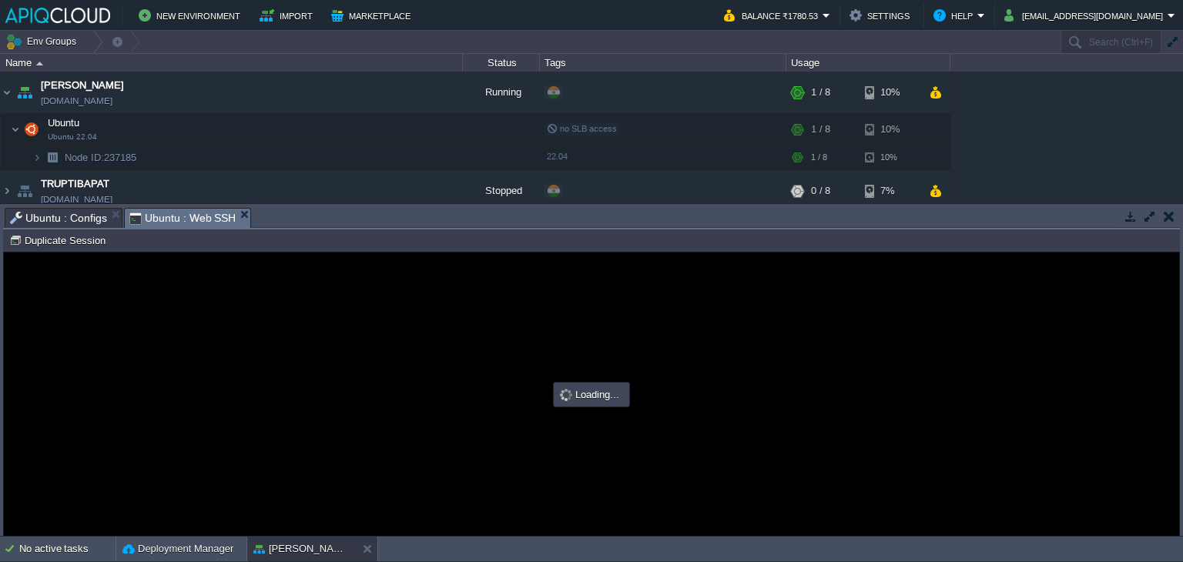
scroll to position [0, 0]
type input "#000000"
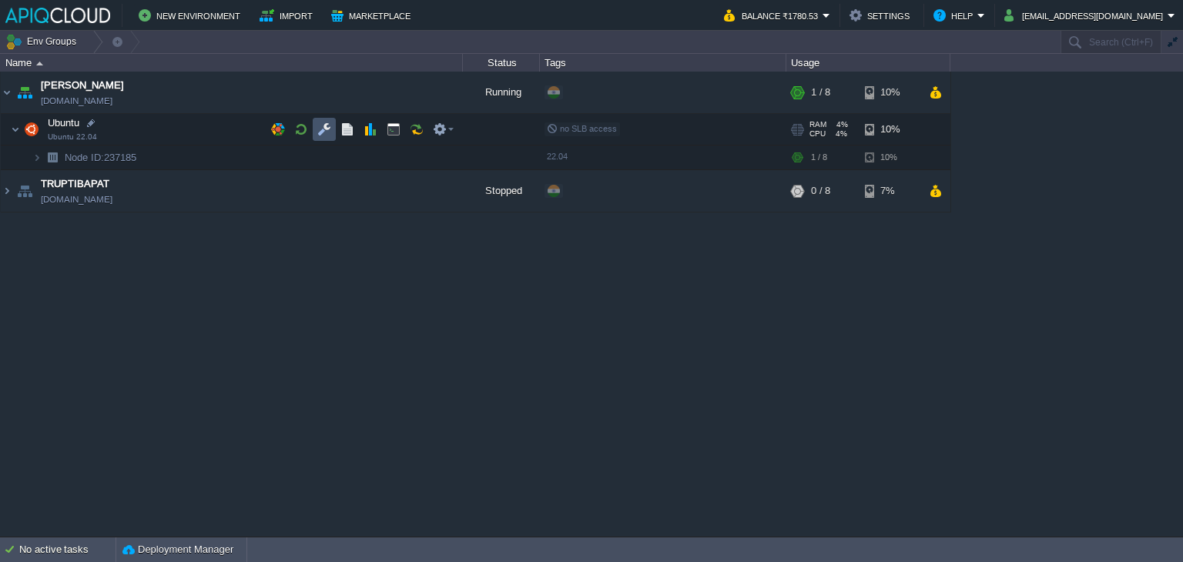
click at [323, 125] on button "button" at bounding box center [324, 129] width 14 height 14
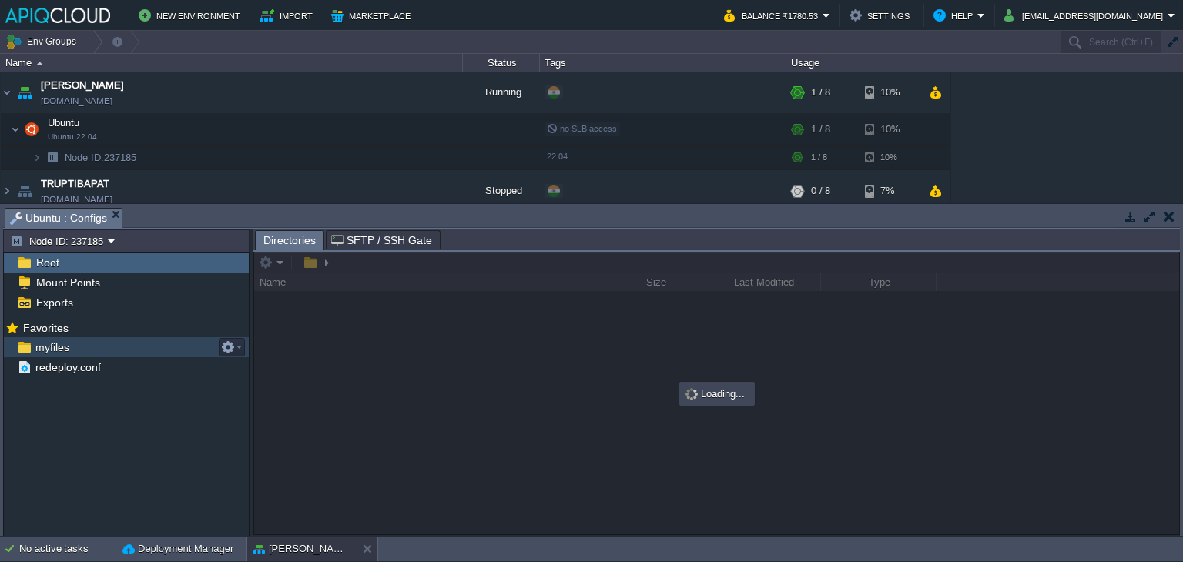
click at [61, 343] on span "myfiles" at bounding box center [51, 347] width 39 height 14
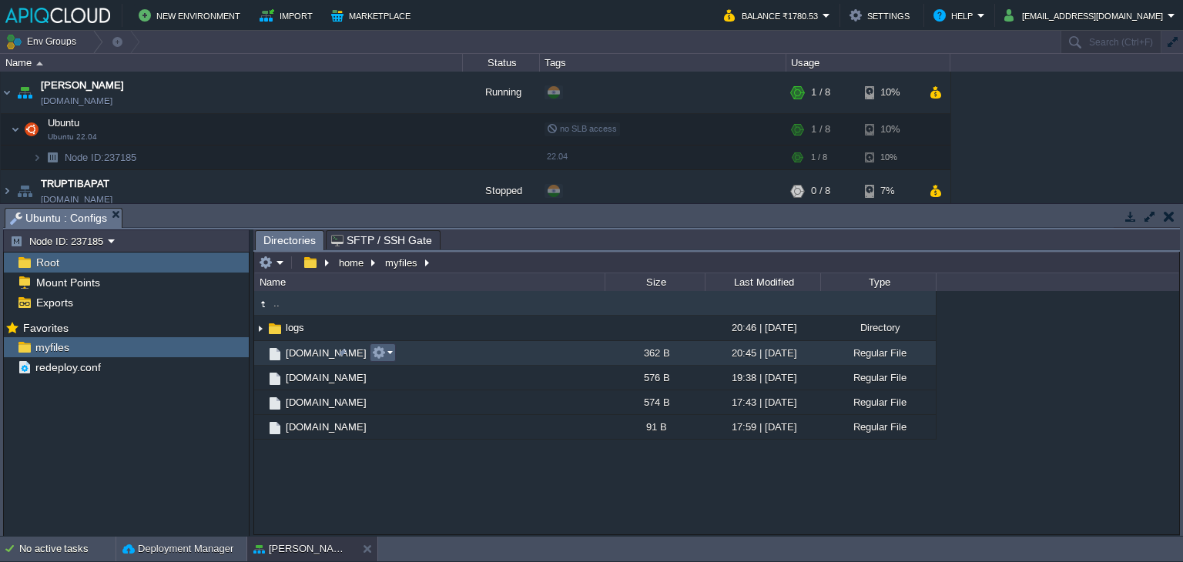
click at [382, 354] on button "button" at bounding box center [379, 353] width 14 height 14
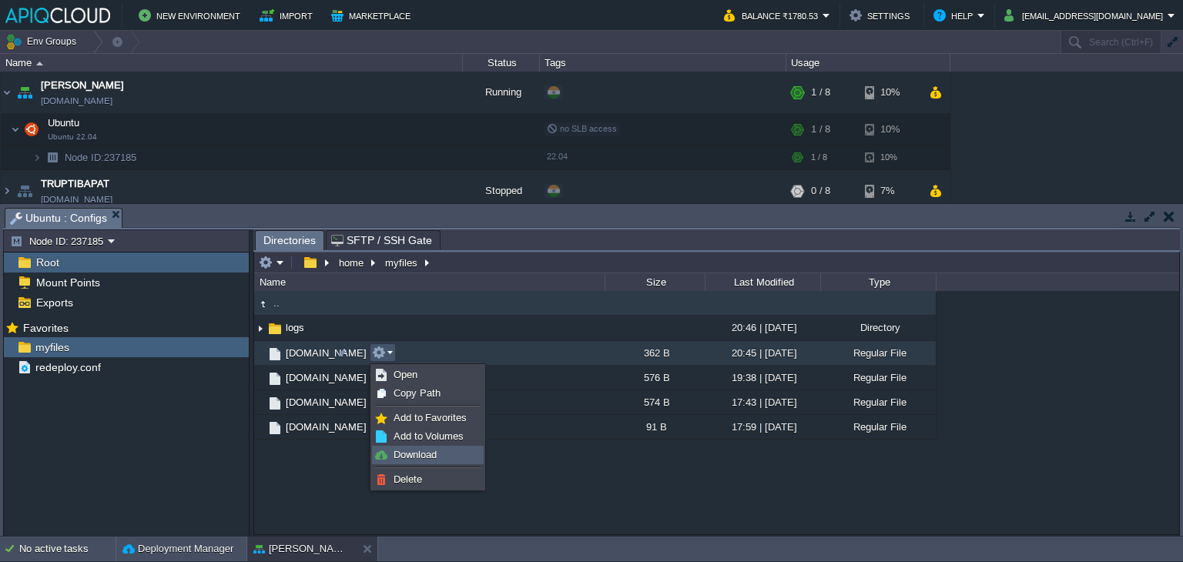
click at [420, 454] on span "Download" at bounding box center [415, 455] width 43 height 12
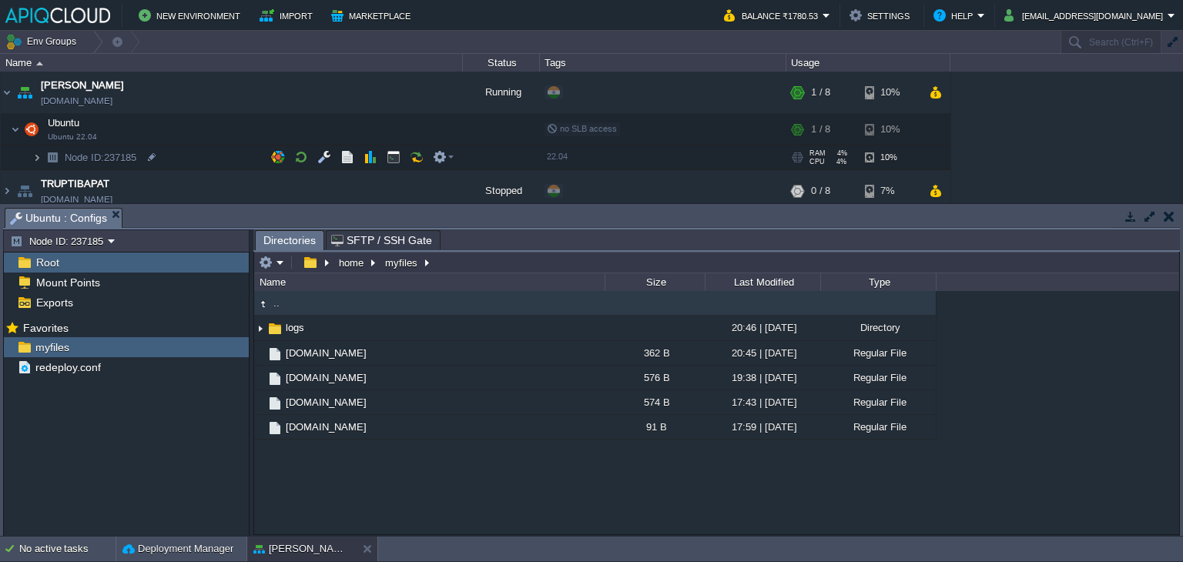
click at [38, 158] on img at bounding box center [36, 158] width 9 height 24
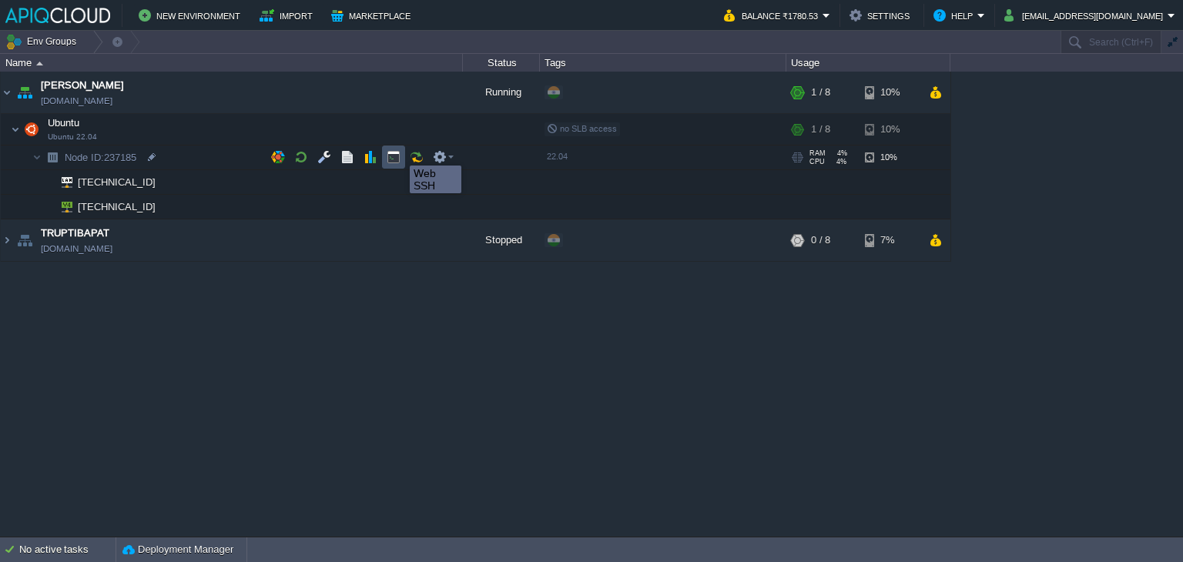
click at [398, 152] on button "button" at bounding box center [394, 157] width 14 height 14
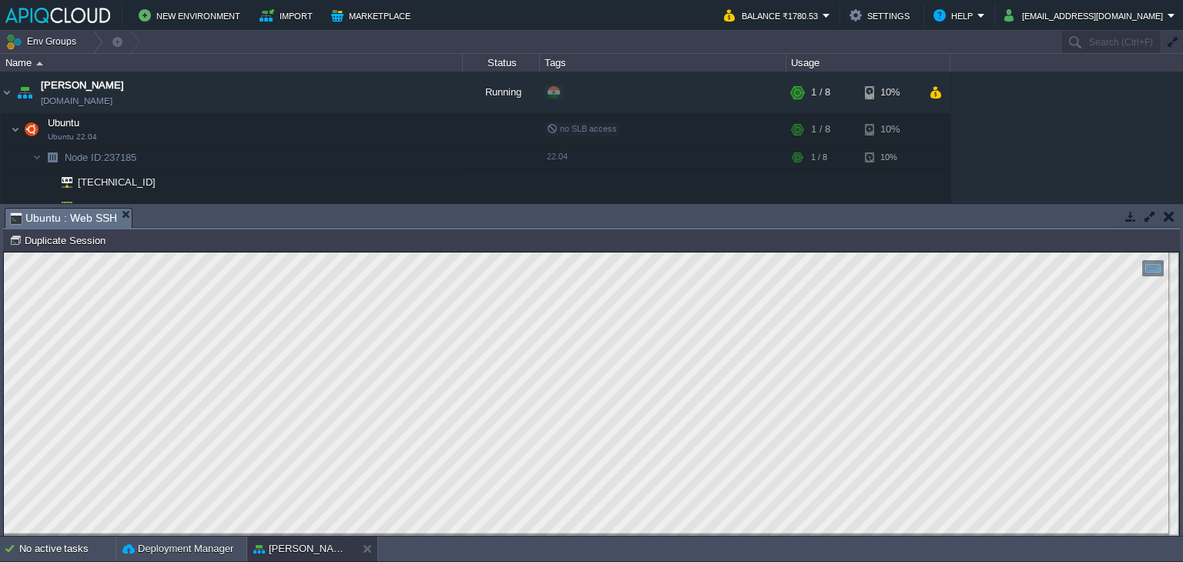
click at [1174, 218] on button "button" at bounding box center [1169, 216] width 11 height 14
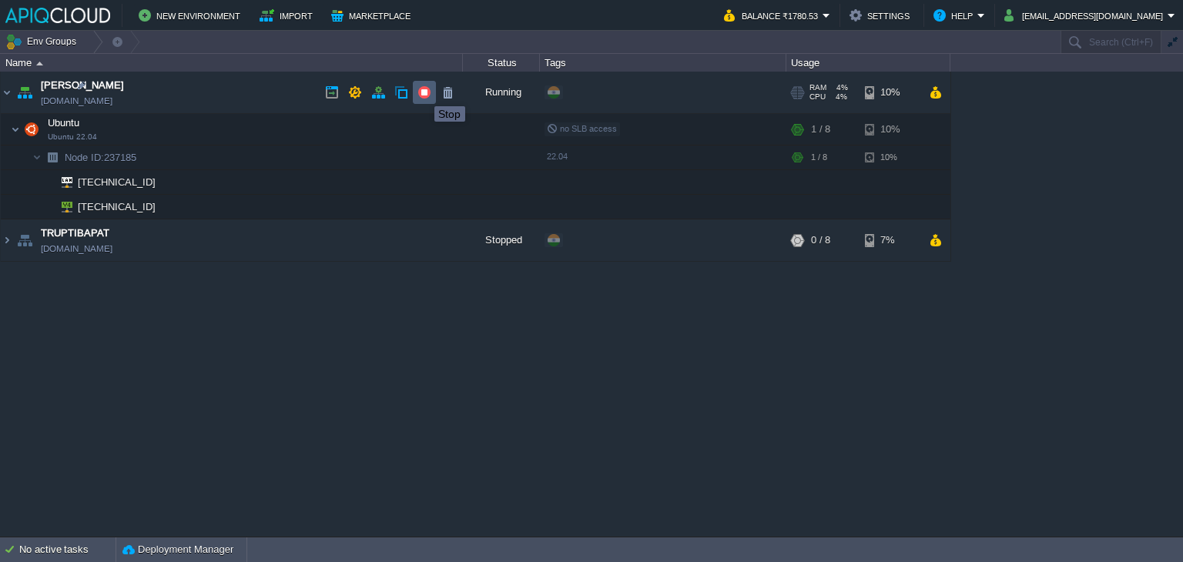
click at [423, 92] on button "button" at bounding box center [424, 92] width 14 height 14
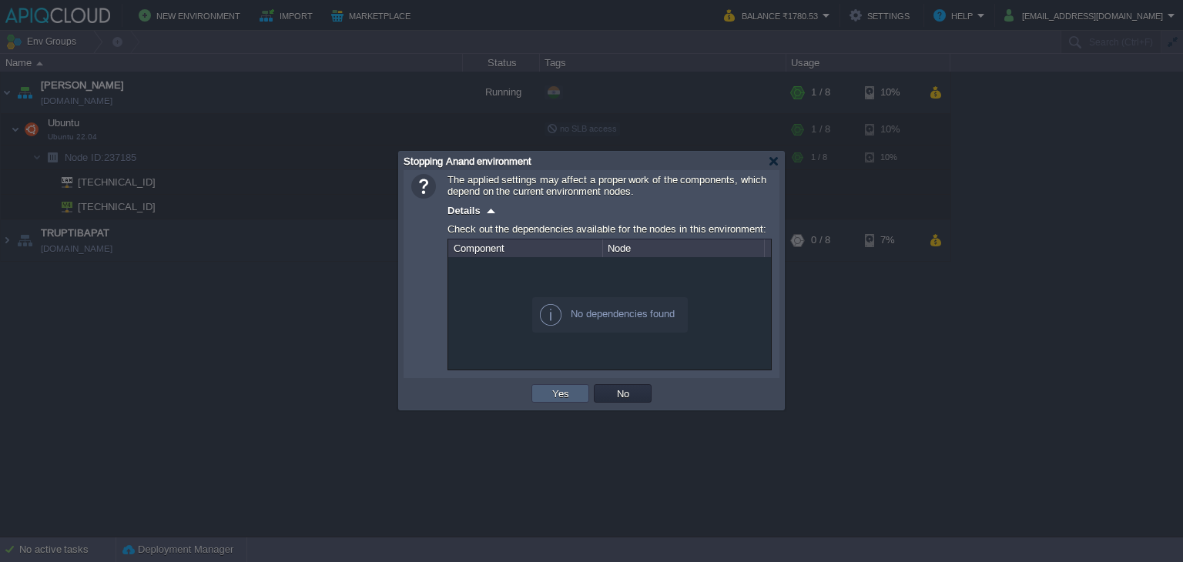
click at [561, 390] on button "Yes" at bounding box center [561, 394] width 26 height 14
